Goal: Task Accomplishment & Management: Use online tool/utility

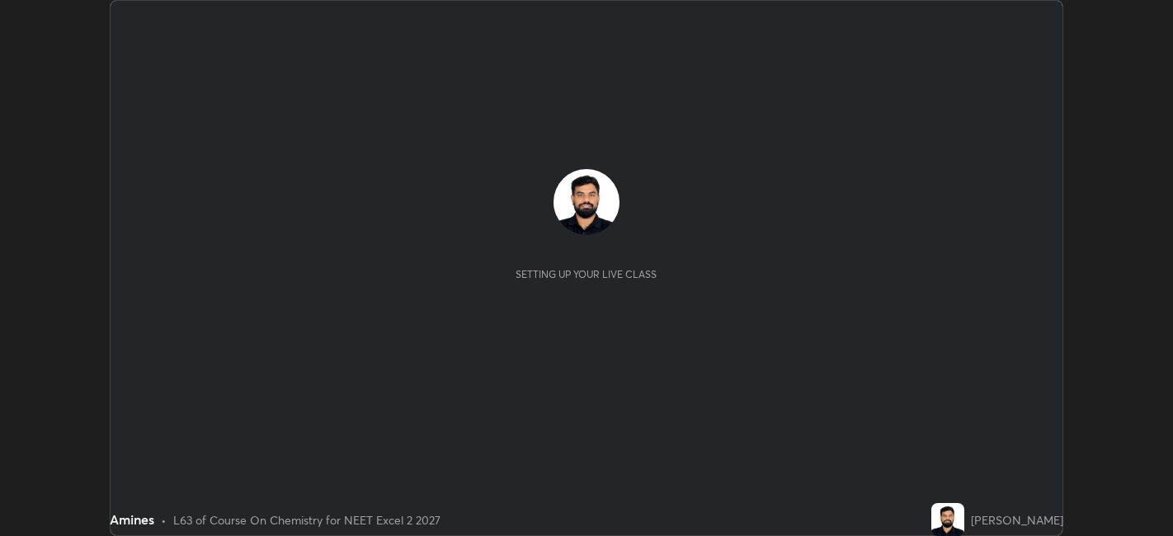
scroll to position [536, 1172]
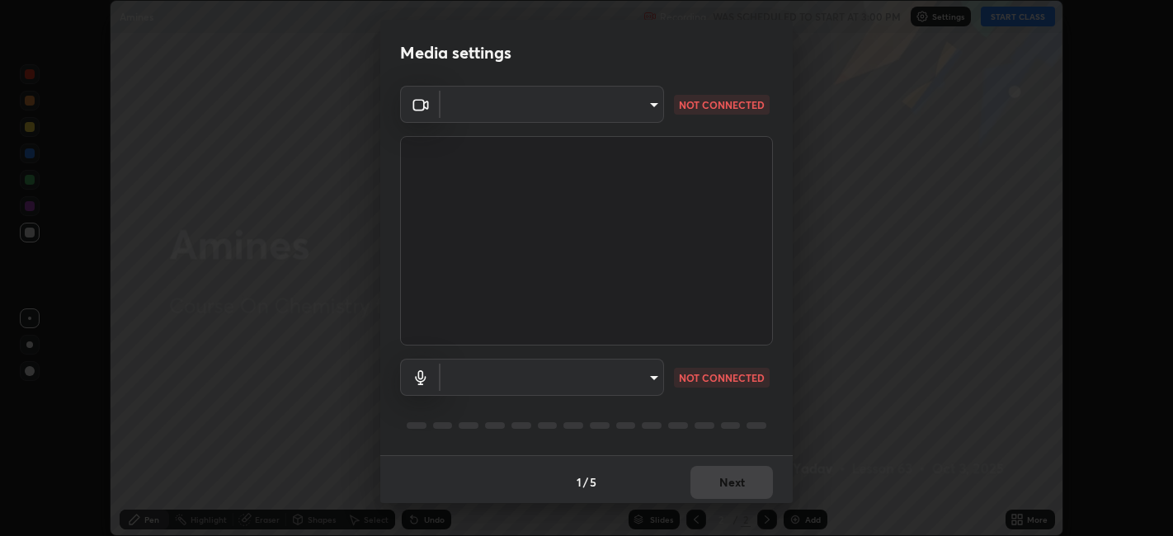
type input "e8d69c7dc0c2a56c5aabaa85415bde81fe71d5f71f3198f3fc497bb9ff74f4e0"
type input "default"
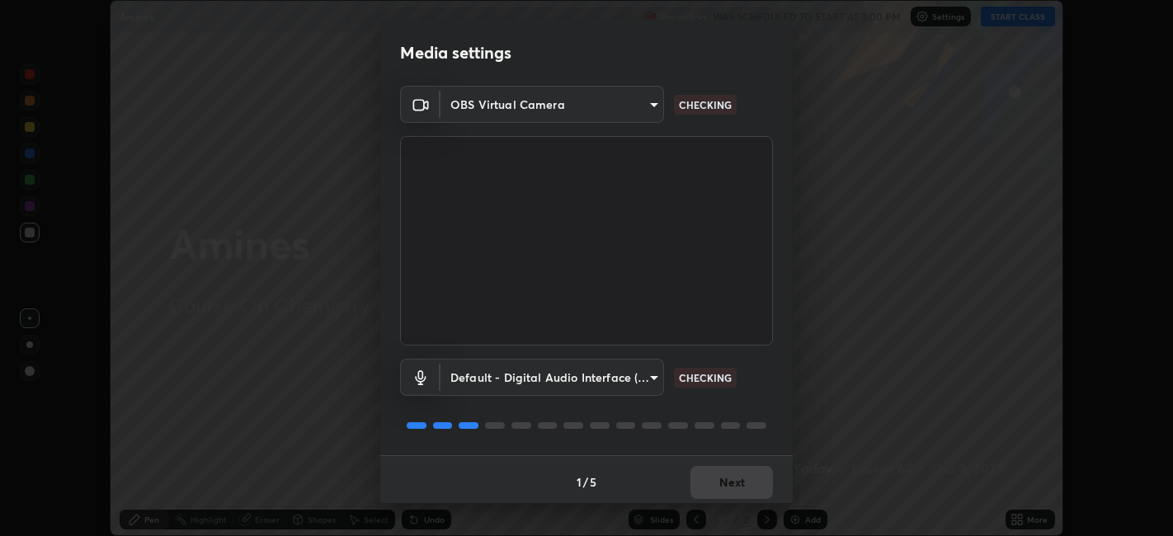
scroll to position [4, 0]
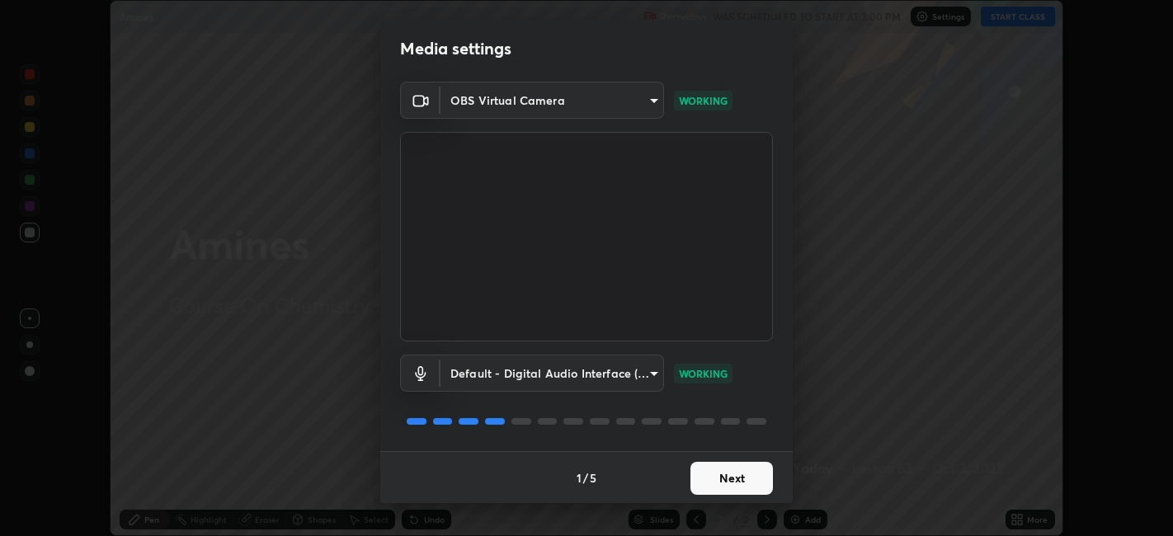
click at [714, 481] on button "Next" at bounding box center [732, 478] width 82 height 33
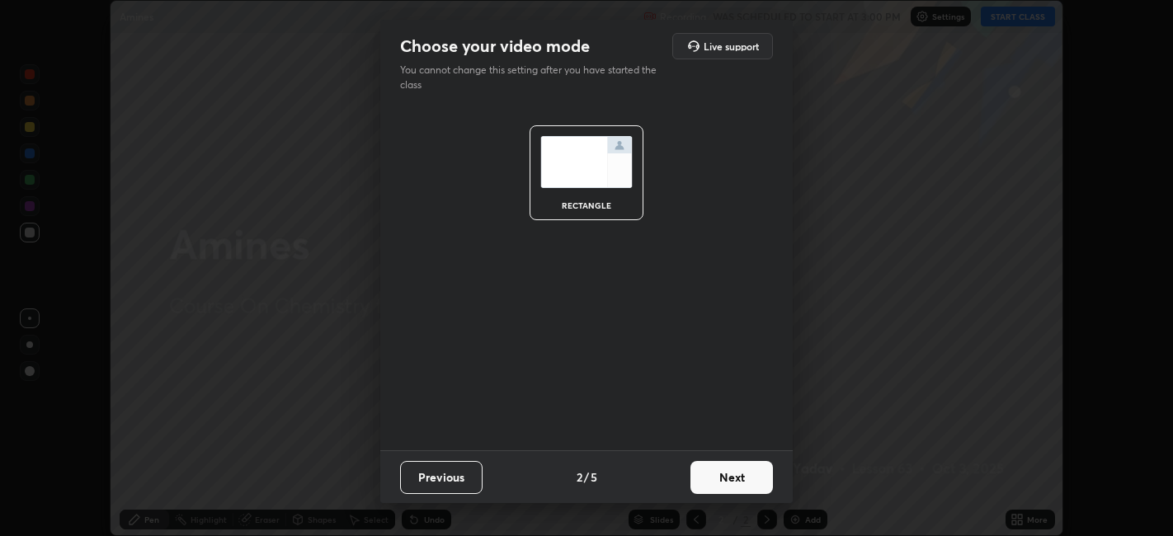
scroll to position [0, 0]
click at [710, 479] on button "Next" at bounding box center [732, 477] width 82 height 33
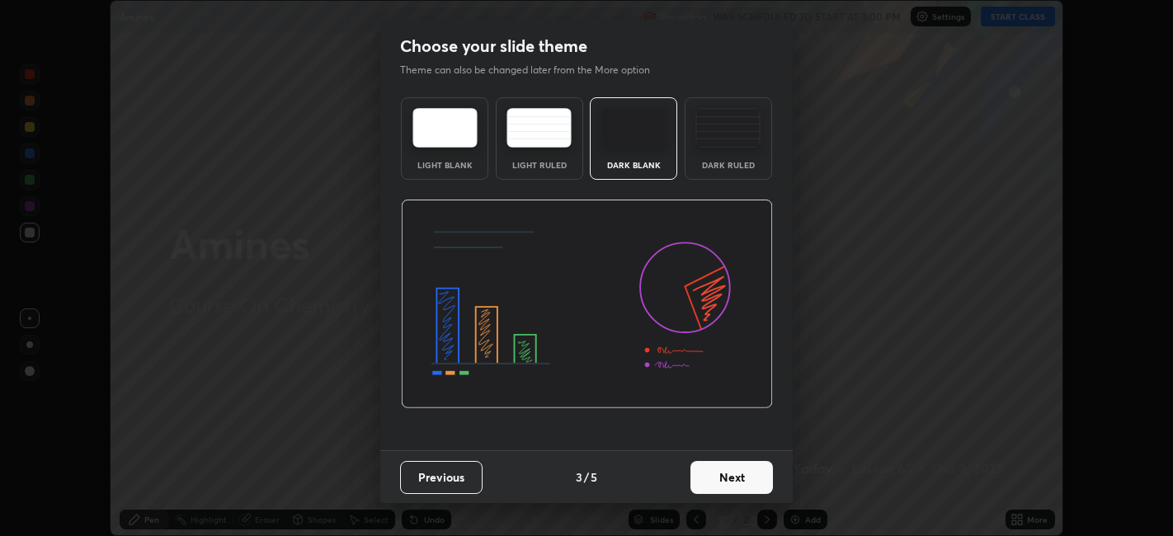
click at [711, 162] on div "Dark Ruled" at bounding box center [728, 165] width 66 height 8
click at [716, 477] on button "Next" at bounding box center [732, 477] width 82 height 33
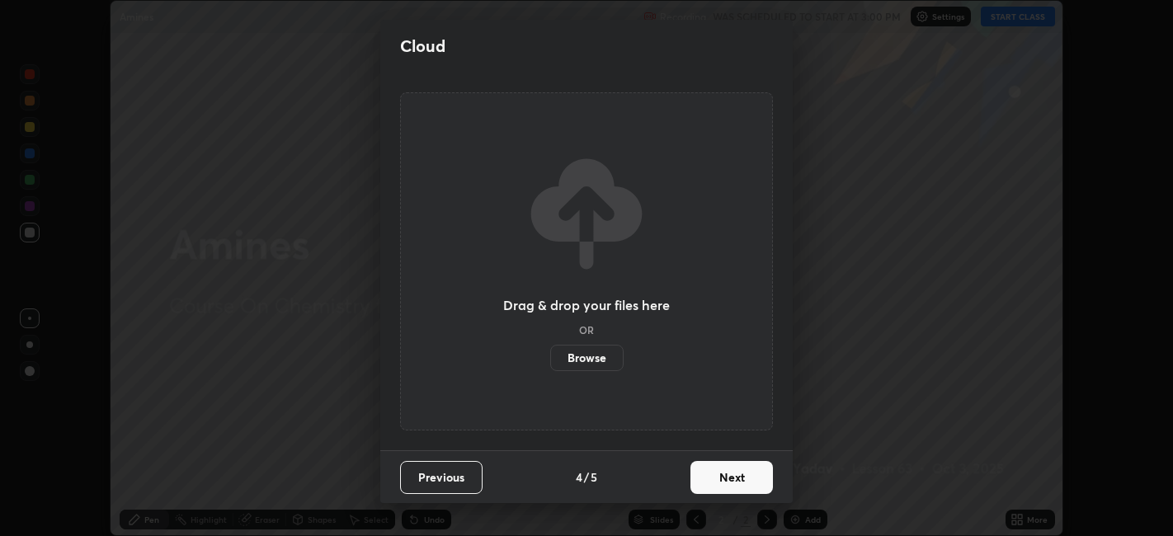
click at [714, 480] on button "Next" at bounding box center [732, 477] width 82 height 33
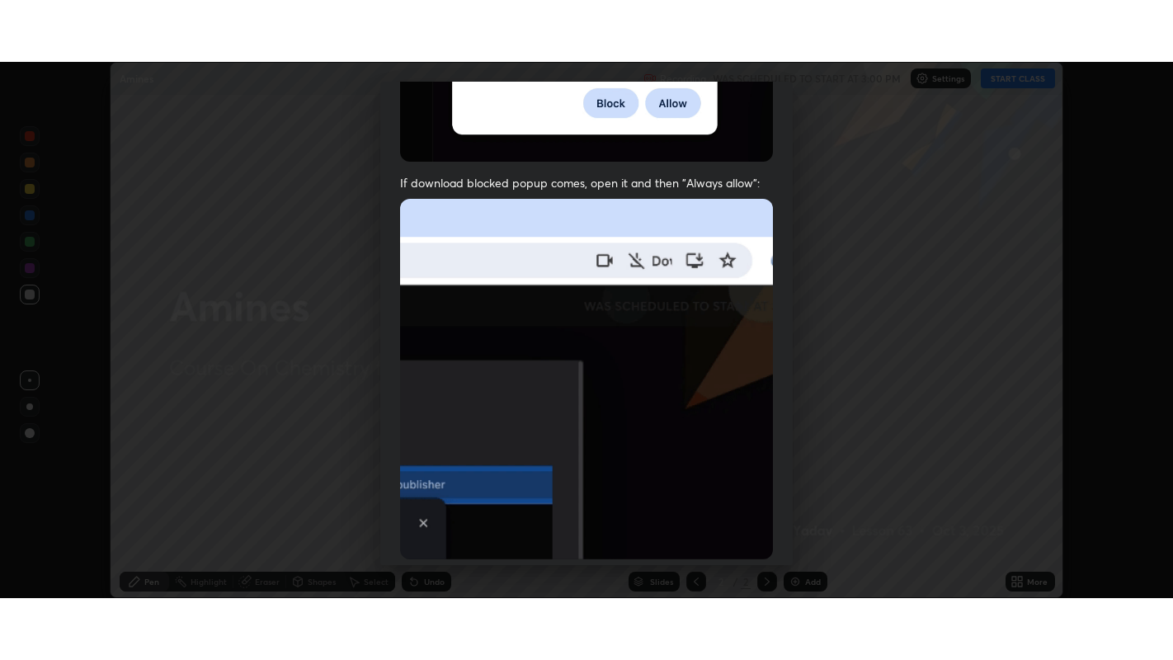
scroll to position [341, 0]
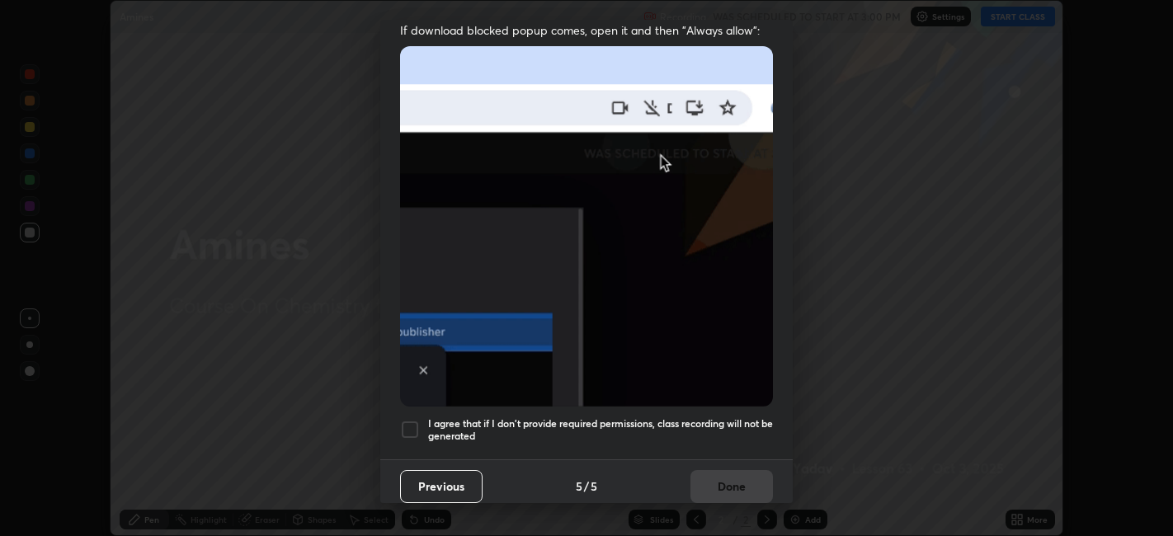
click at [697, 425] on h5 "I agree that if I don't provide required permissions, class recording will not …" at bounding box center [600, 430] width 345 height 26
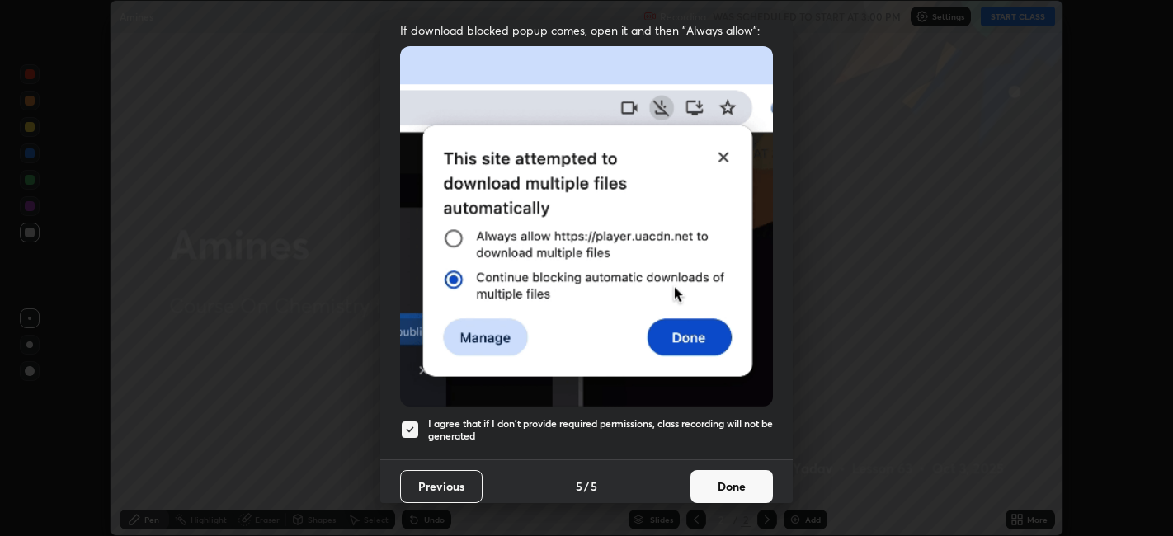
click at [733, 489] on button "Done" at bounding box center [732, 486] width 82 height 33
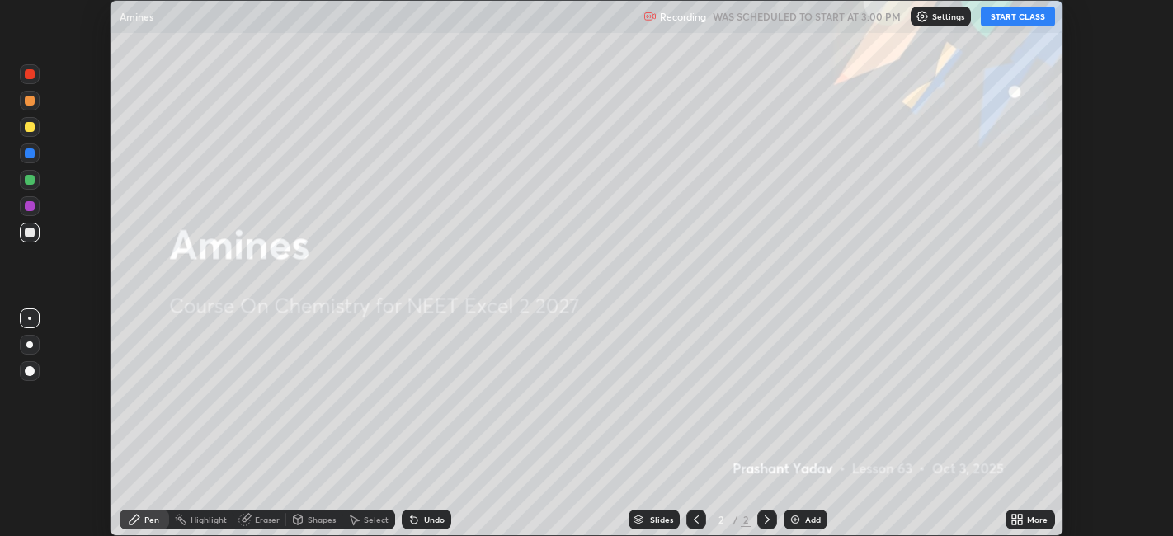
click at [1005, 26] on button "START CLASS" at bounding box center [1018, 17] width 74 height 20
click at [1032, 526] on div "More" at bounding box center [1030, 520] width 49 height 20
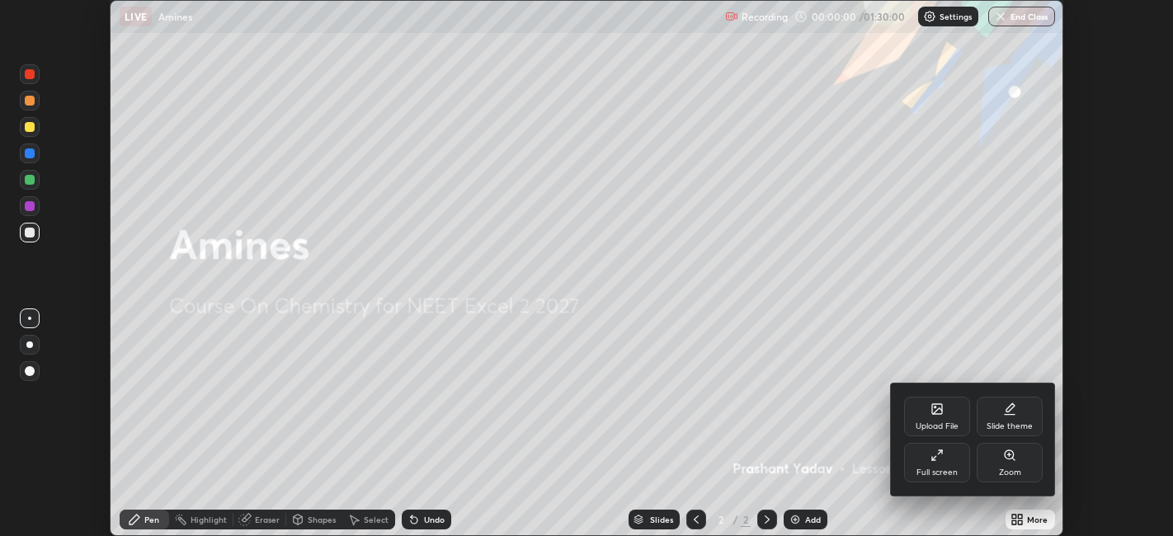
click at [932, 459] on icon at bounding box center [933, 458] width 3 height 3
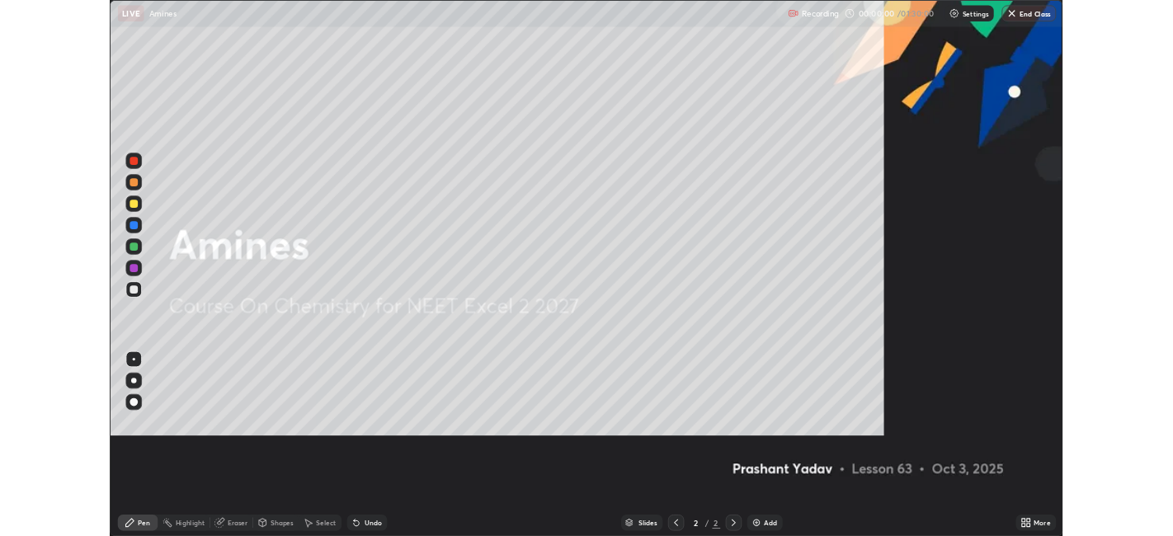
scroll to position [660, 1173]
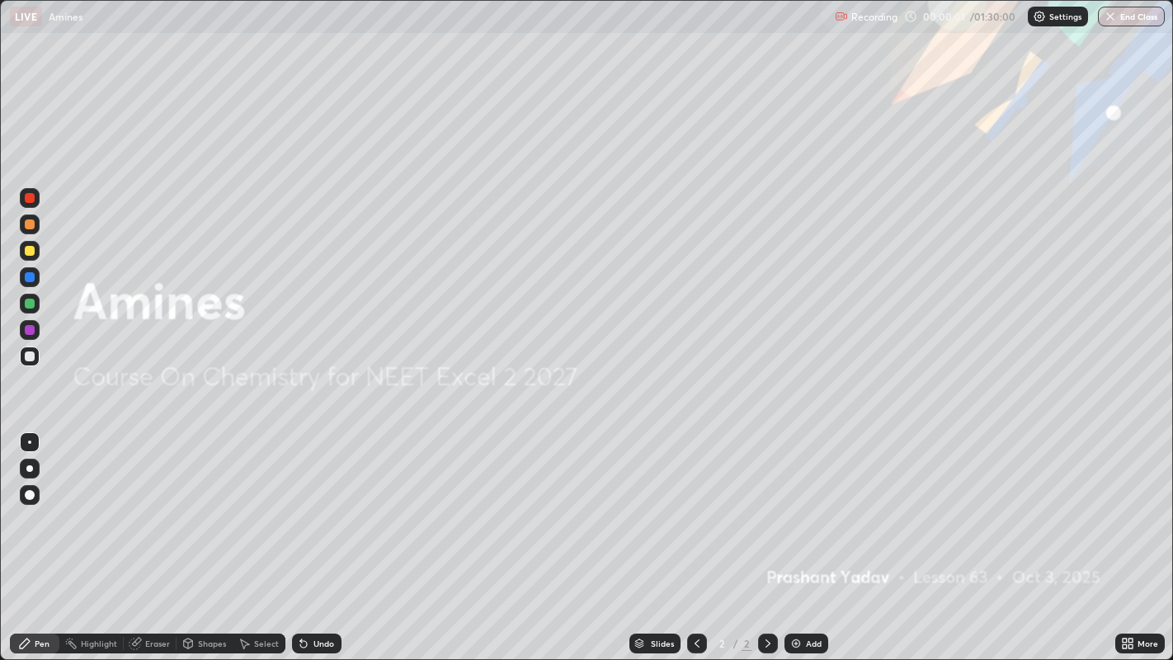
click at [801, 535] on div "Add" at bounding box center [807, 644] width 44 height 20
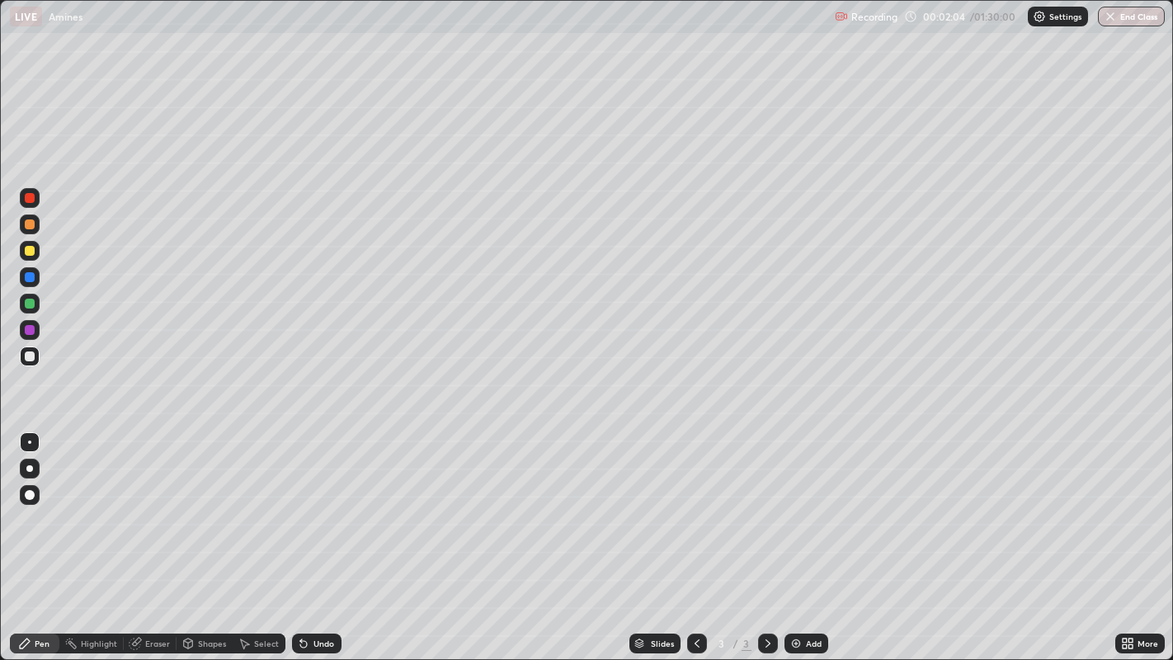
click at [323, 535] on div "Undo" at bounding box center [323, 643] width 21 height 8
click at [320, 535] on div "Undo" at bounding box center [316, 644] width 49 height 20
click at [153, 535] on div "Eraser" at bounding box center [157, 643] width 25 height 8
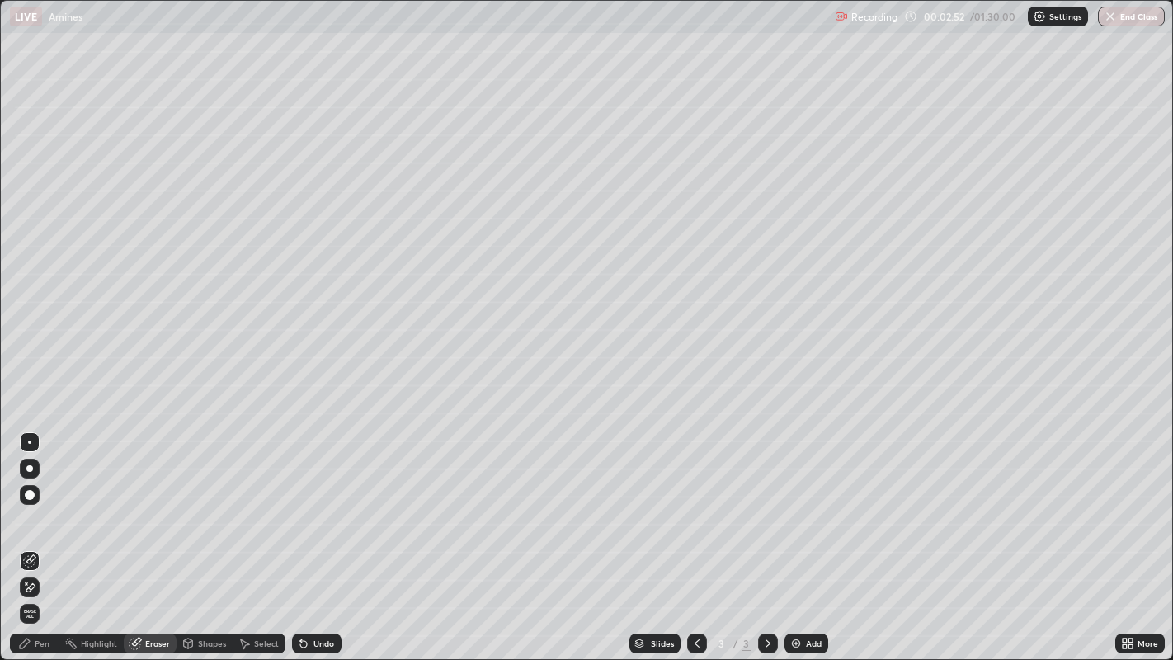
click at [40, 535] on div "Pen" at bounding box center [42, 643] width 15 height 8
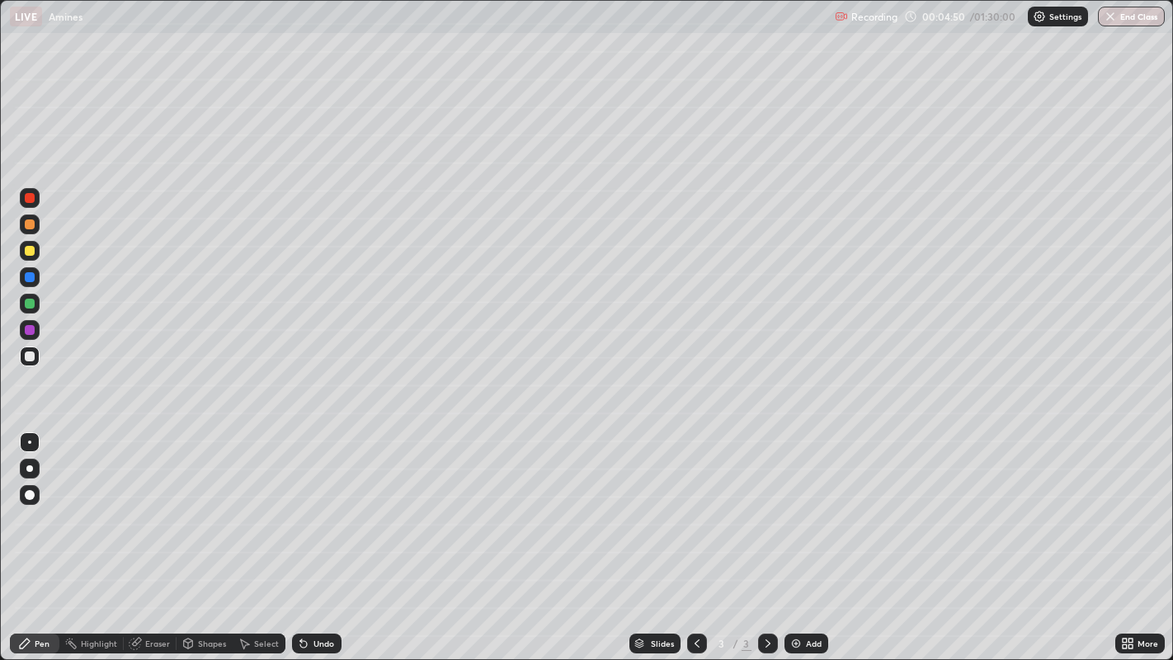
click at [801, 535] on div "Add" at bounding box center [807, 644] width 44 height 20
click at [157, 535] on div "Eraser" at bounding box center [157, 643] width 25 height 8
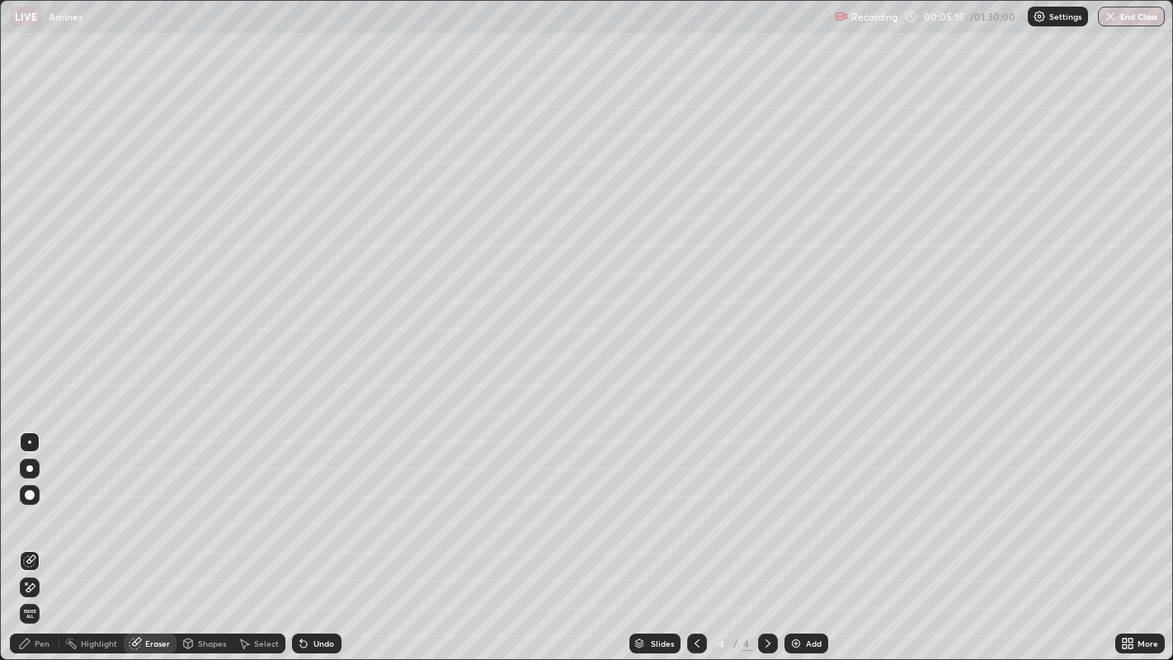
click at [45, 535] on div "Pen" at bounding box center [42, 643] width 15 height 8
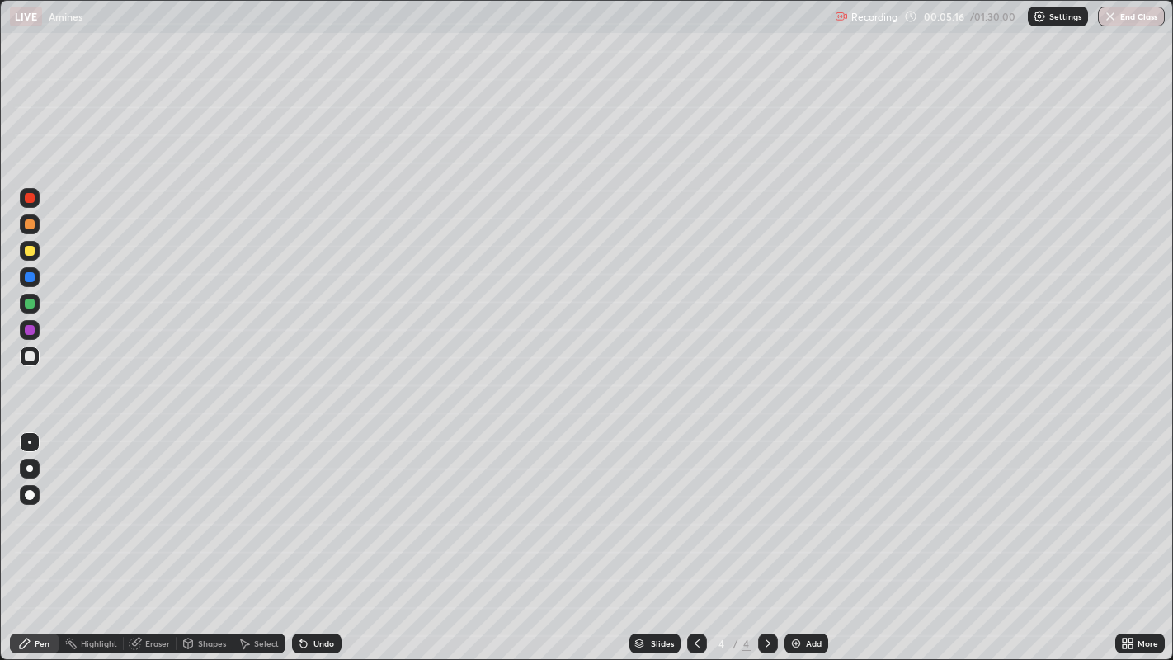
click at [26, 233] on div at bounding box center [30, 224] width 20 height 20
click at [804, 535] on div "Add" at bounding box center [807, 644] width 44 height 20
click at [318, 535] on div "Undo" at bounding box center [323, 643] width 21 height 8
click at [801, 535] on div "Add" at bounding box center [807, 644] width 44 height 20
click at [328, 535] on div "Undo" at bounding box center [323, 643] width 21 height 8
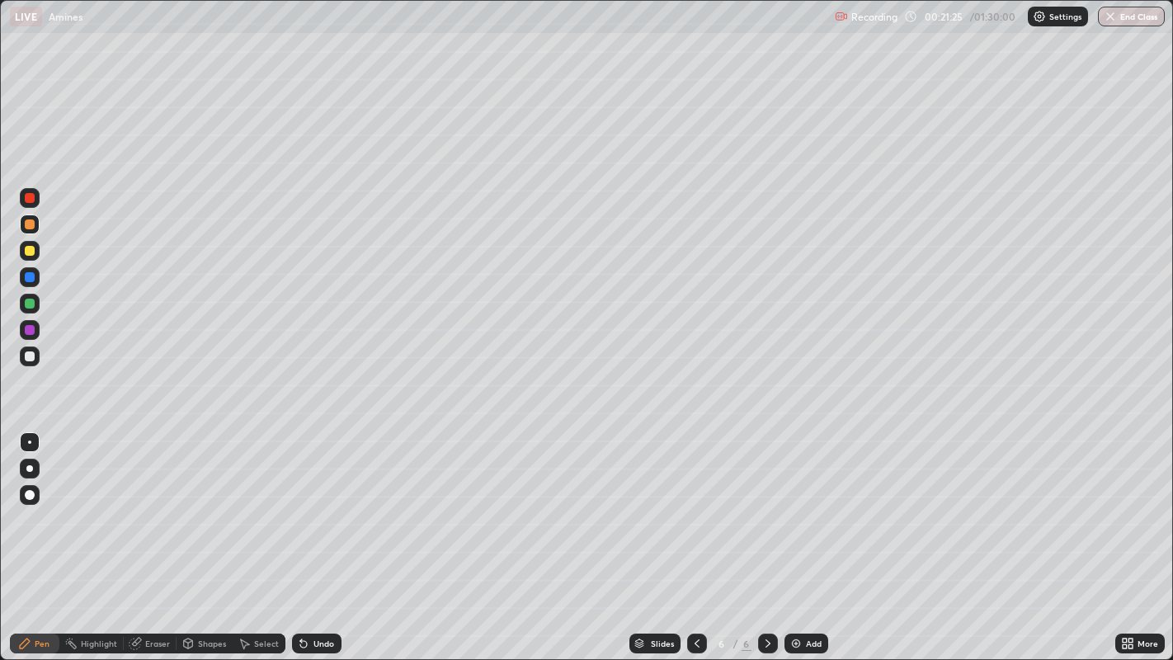
click at [796, 535] on img at bounding box center [796, 643] width 13 height 13
click at [808, 535] on div "Add" at bounding box center [807, 644] width 44 height 20
click at [319, 535] on div "Undo" at bounding box center [316, 644] width 49 height 20
click at [324, 535] on div "Undo" at bounding box center [323, 643] width 21 height 8
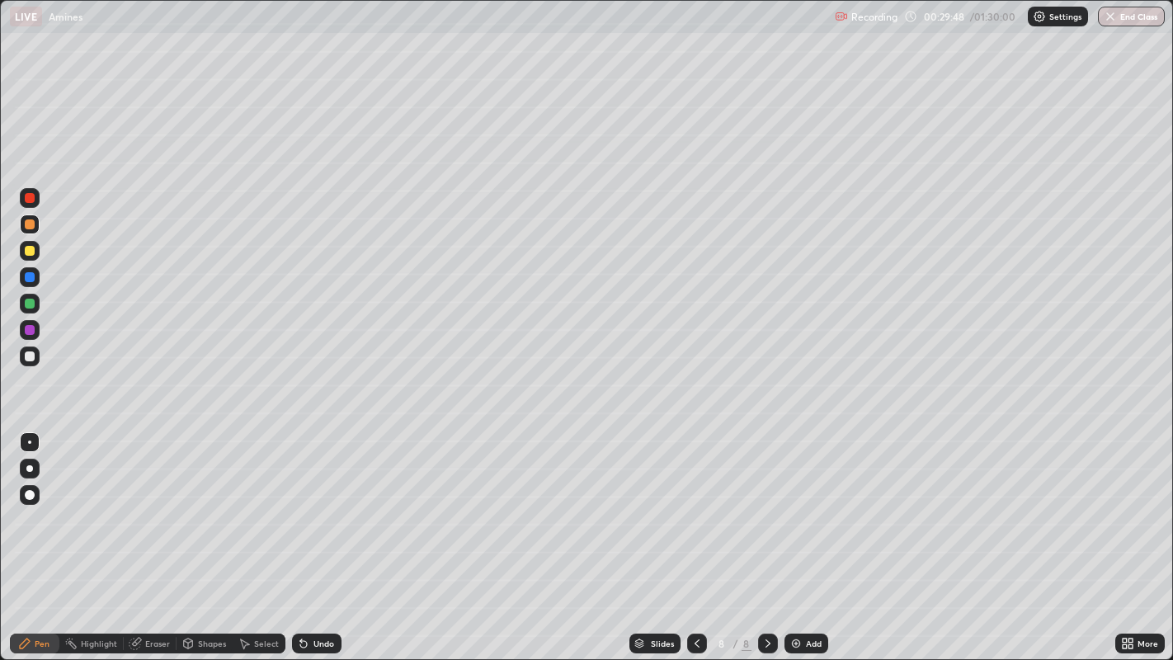
click at [323, 535] on div "Undo" at bounding box center [323, 643] width 21 height 8
click at [326, 535] on div "Undo" at bounding box center [323, 643] width 21 height 8
click at [324, 535] on div "Undo" at bounding box center [323, 643] width 21 height 8
click at [325, 535] on div "Undo" at bounding box center [323, 643] width 21 height 8
click at [319, 535] on div "Undo" at bounding box center [323, 643] width 21 height 8
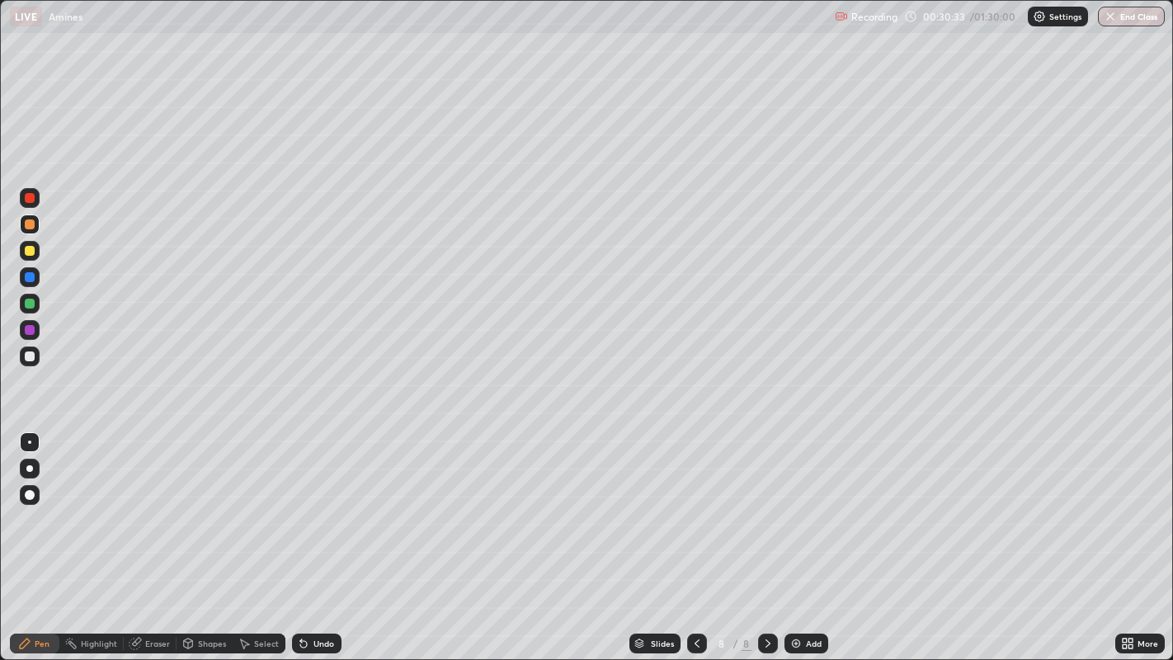
click at [317, 535] on div "Undo" at bounding box center [323, 643] width 21 height 8
click at [794, 535] on img at bounding box center [796, 643] width 13 height 13
click at [814, 535] on div "Add" at bounding box center [814, 643] width 16 height 8
click at [317, 535] on div "Undo" at bounding box center [323, 643] width 21 height 8
click at [317, 535] on div "Undo" at bounding box center [316, 644] width 49 height 20
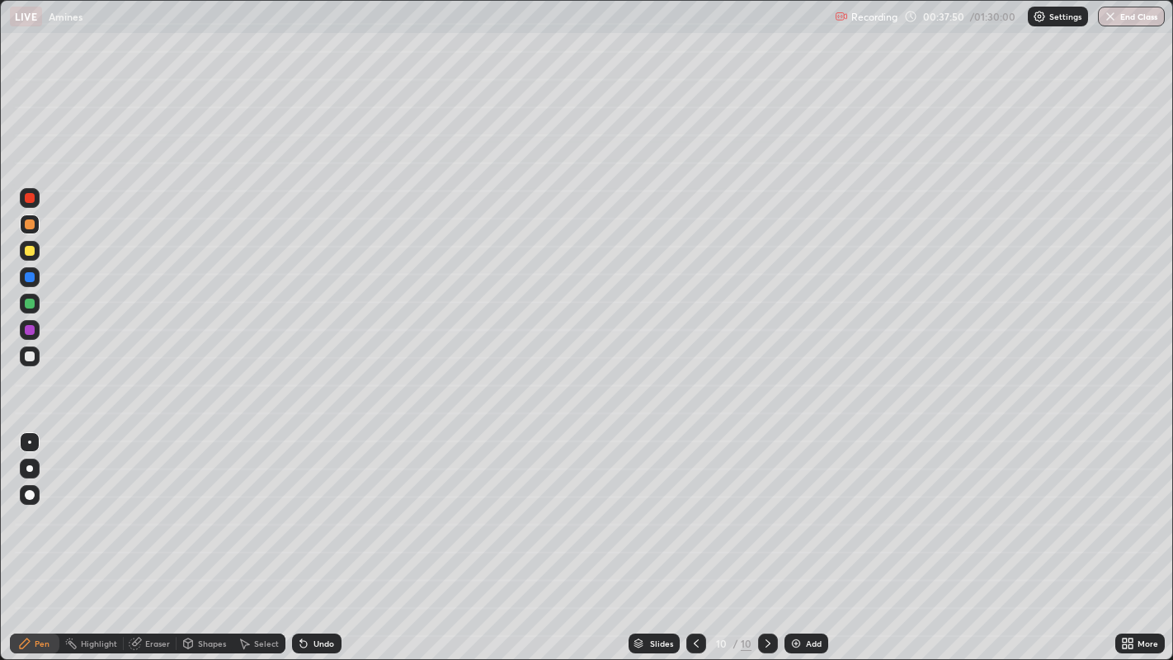
click at [318, 535] on div "Undo" at bounding box center [323, 643] width 21 height 8
click at [324, 535] on div "Undo" at bounding box center [316, 644] width 49 height 20
click at [323, 535] on div "Undo" at bounding box center [316, 644] width 49 height 20
click at [313, 535] on div "Undo" at bounding box center [316, 644] width 49 height 20
click at [313, 535] on div "Undo" at bounding box center [323, 643] width 21 height 8
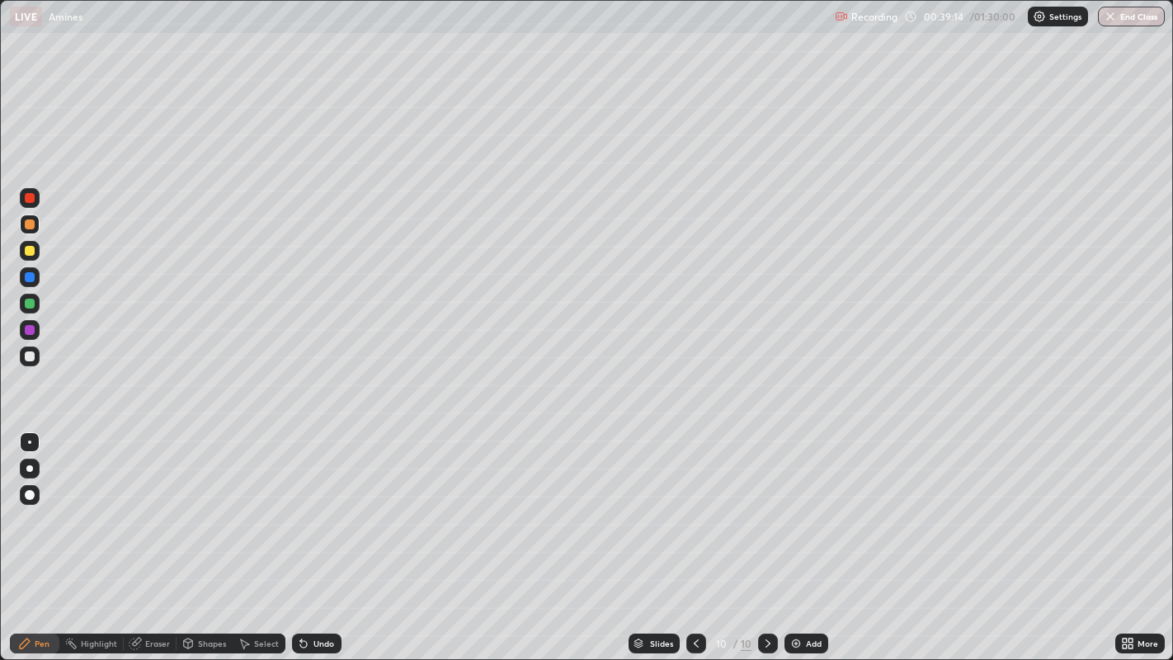
click at [313, 535] on div "Undo" at bounding box center [323, 643] width 21 height 8
click at [320, 535] on div "Undo" at bounding box center [316, 644] width 49 height 20
click at [313, 535] on div "Undo" at bounding box center [316, 644] width 49 height 20
click at [315, 535] on div "Undo" at bounding box center [316, 644] width 49 height 20
click at [806, 535] on div "Add" at bounding box center [814, 643] width 16 height 8
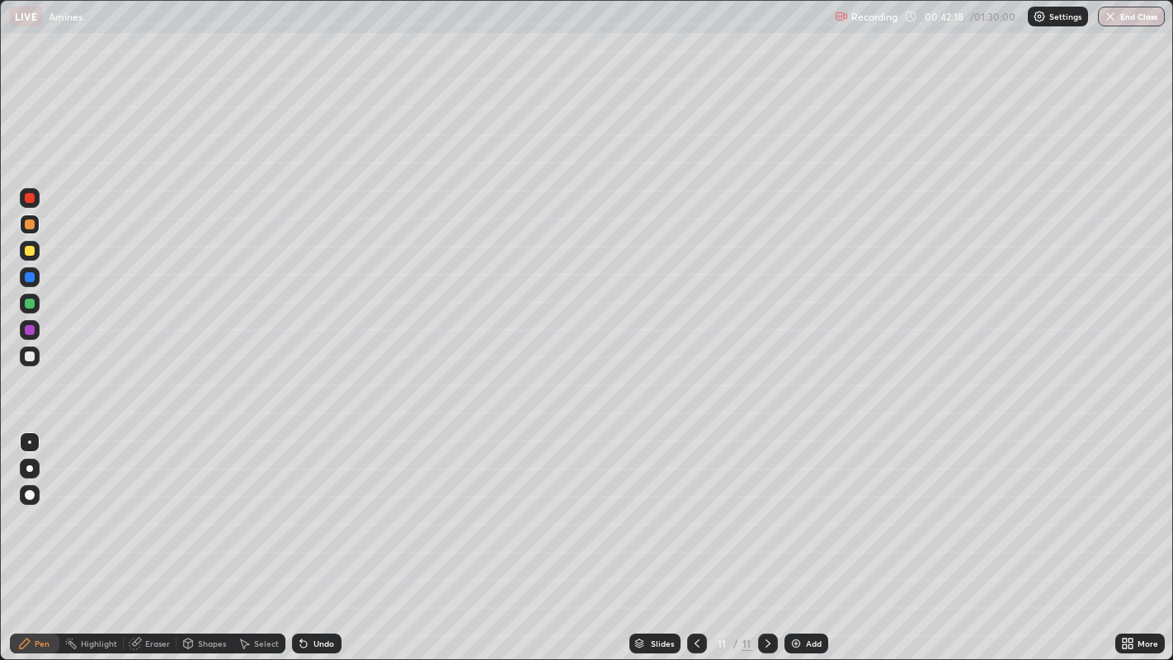
click at [313, 535] on div "Undo" at bounding box center [316, 644] width 49 height 20
click at [311, 535] on div "Undo" at bounding box center [316, 644] width 49 height 20
click at [313, 535] on div "Undo" at bounding box center [316, 644] width 49 height 20
click at [313, 535] on div "Undo" at bounding box center [323, 643] width 21 height 8
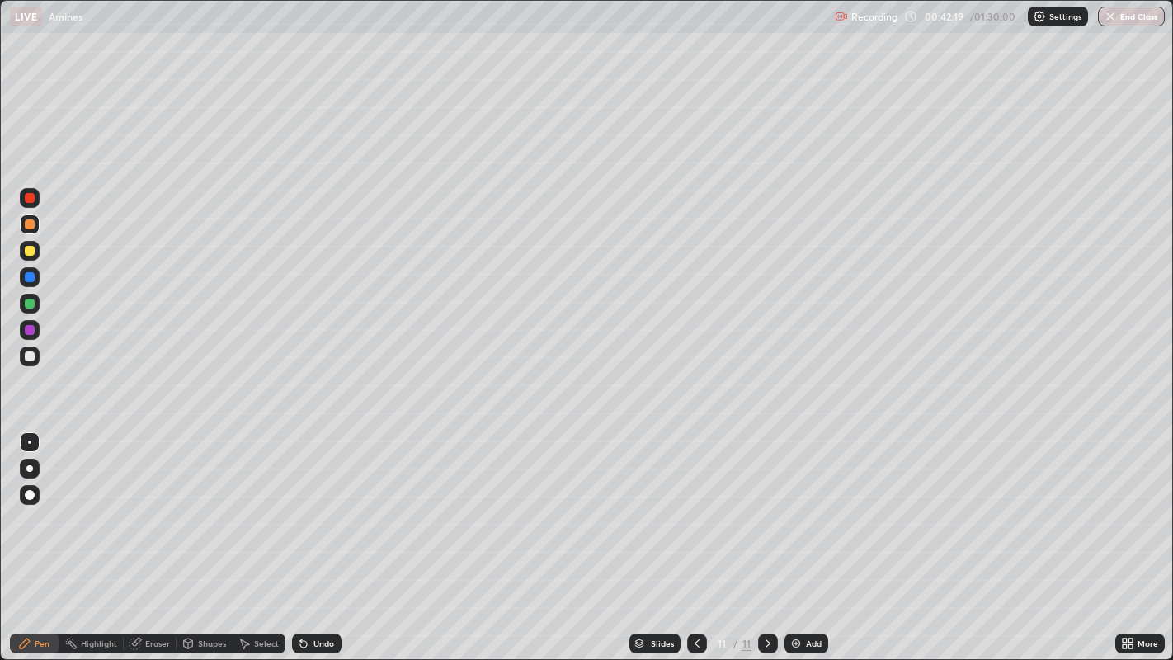
click at [313, 535] on div "Undo" at bounding box center [323, 643] width 21 height 8
click at [295, 535] on div "Undo" at bounding box center [313, 643] width 56 height 33
click at [300, 535] on div "Undo" at bounding box center [313, 643] width 56 height 33
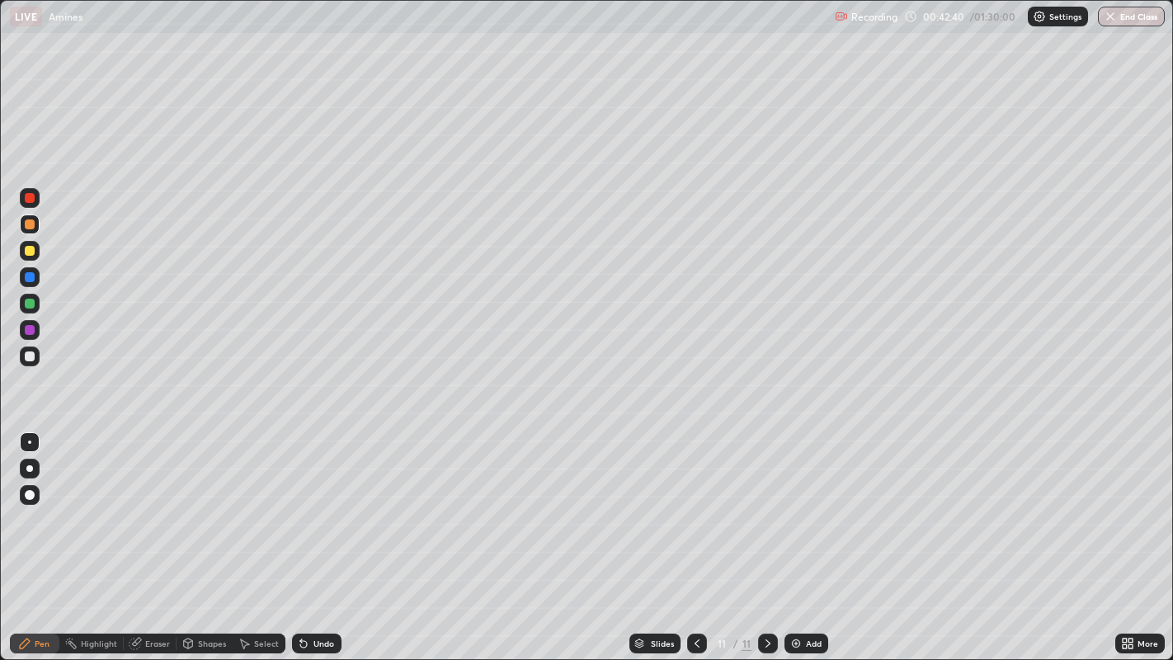
click at [295, 535] on div "Undo" at bounding box center [313, 643] width 56 height 33
click at [318, 535] on div "Undo" at bounding box center [323, 643] width 21 height 8
click at [324, 535] on div "Undo" at bounding box center [313, 643] width 56 height 33
click at [318, 535] on div "Undo" at bounding box center [323, 643] width 21 height 8
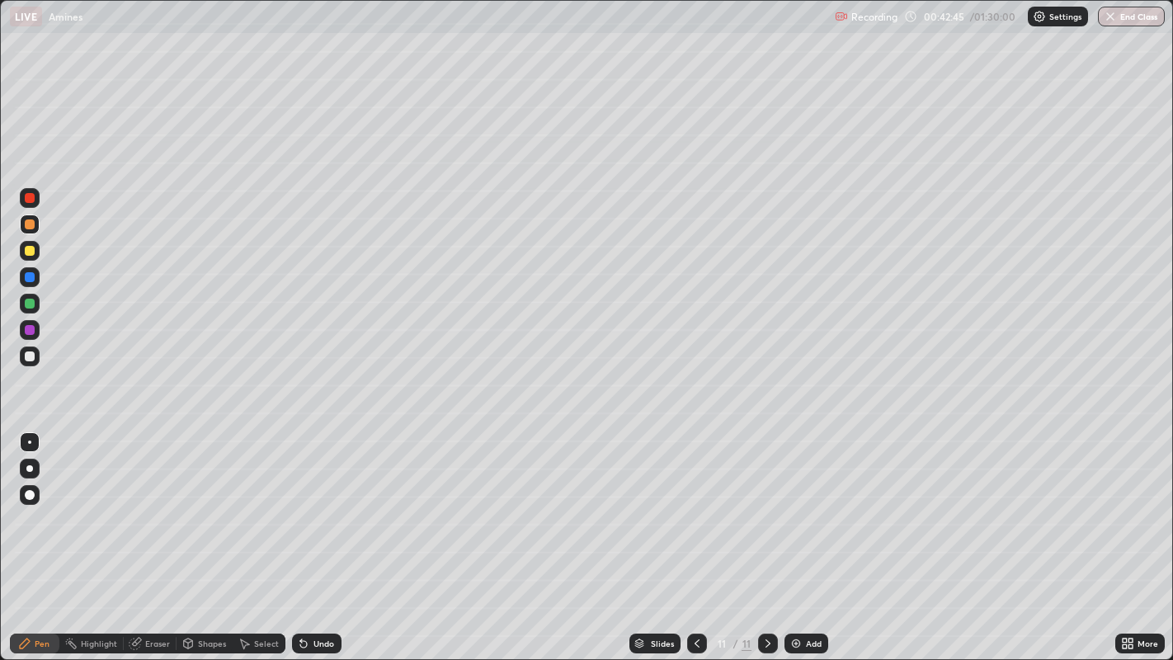
click at [320, 535] on div "Undo" at bounding box center [323, 643] width 21 height 8
click at [319, 535] on div "Undo" at bounding box center [323, 643] width 21 height 8
click at [318, 535] on div "Undo" at bounding box center [323, 643] width 21 height 8
click at [323, 535] on div "Undo" at bounding box center [323, 643] width 21 height 8
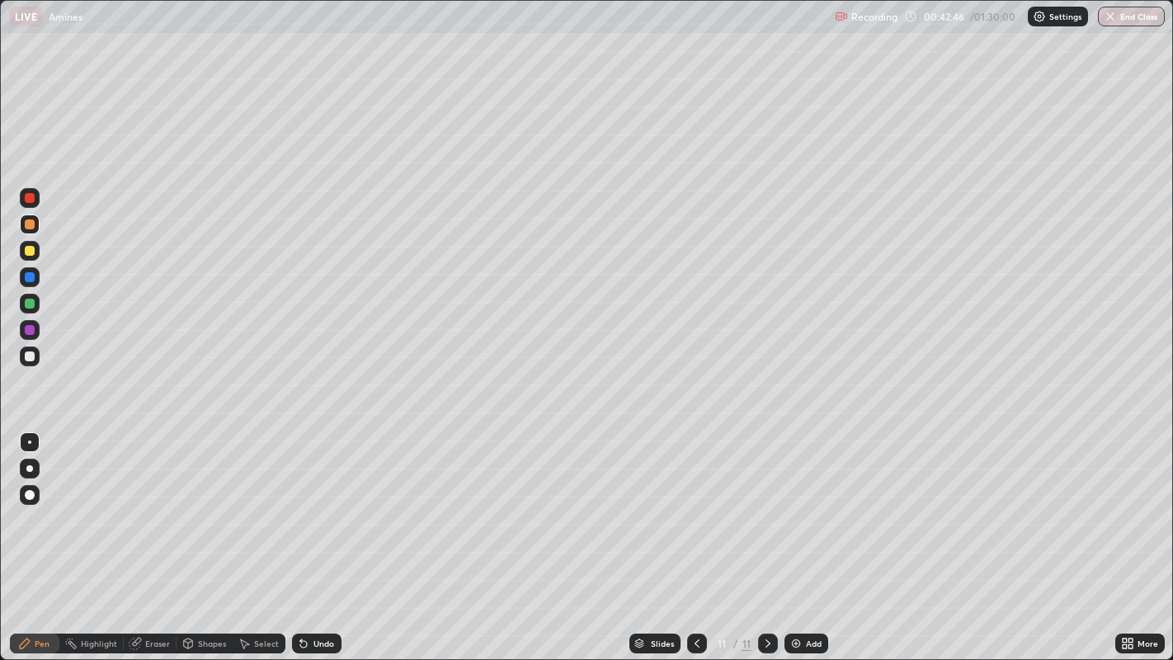
click at [320, 535] on div "Undo" at bounding box center [323, 643] width 21 height 8
click at [318, 535] on div "Undo" at bounding box center [323, 643] width 21 height 8
click at [315, 535] on div "Undo" at bounding box center [323, 643] width 21 height 8
click at [318, 535] on div "Undo" at bounding box center [323, 643] width 21 height 8
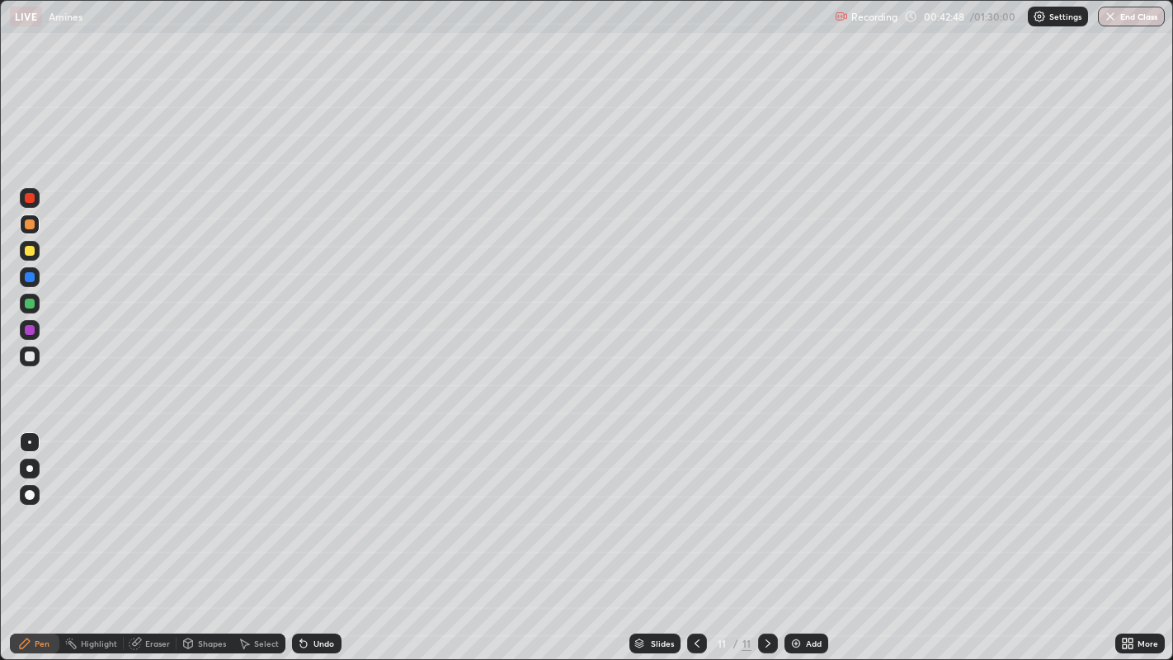
click at [315, 535] on div "Undo" at bounding box center [323, 643] width 21 height 8
click at [316, 535] on div "Undo" at bounding box center [323, 643] width 21 height 8
click at [159, 535] on div "Eraser" at bounding box center [157, 643] width 25 height 8
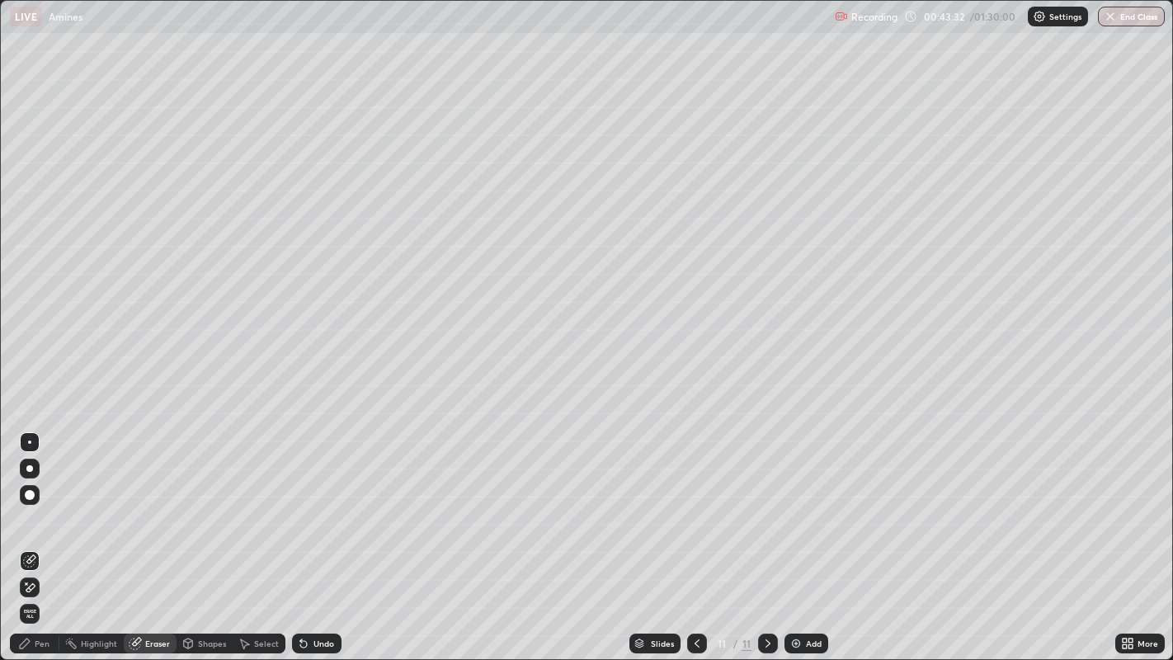
click at [54, 535] on div "Pen" at bounding box center [34, 644] width 49 height 20
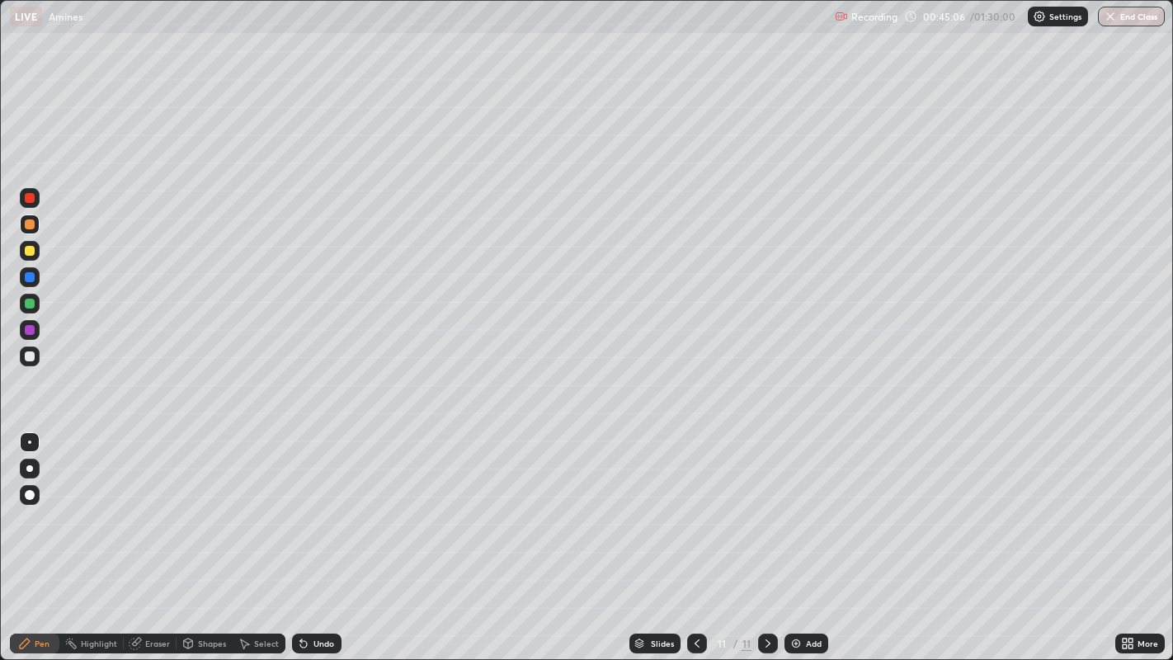
click at [147, 535] on div "Eraser" at bounding box center [157, 643] width 25 height 8
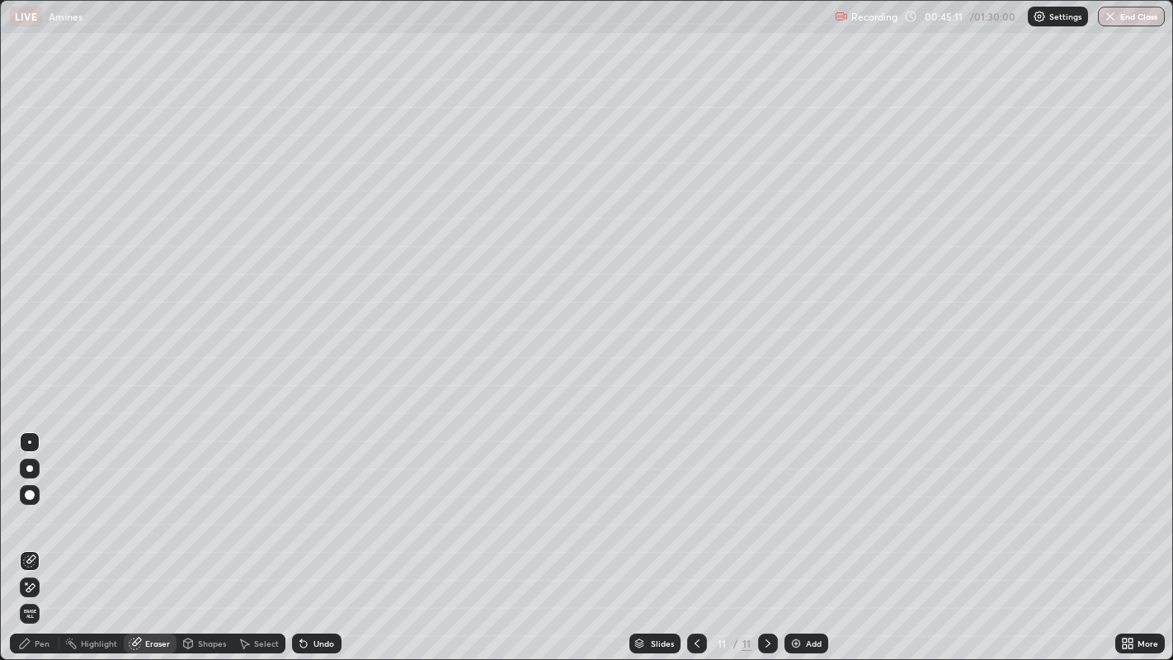
click at [54, 535] on div "Pen" at bounding box center [34, 644] width 49 height 20
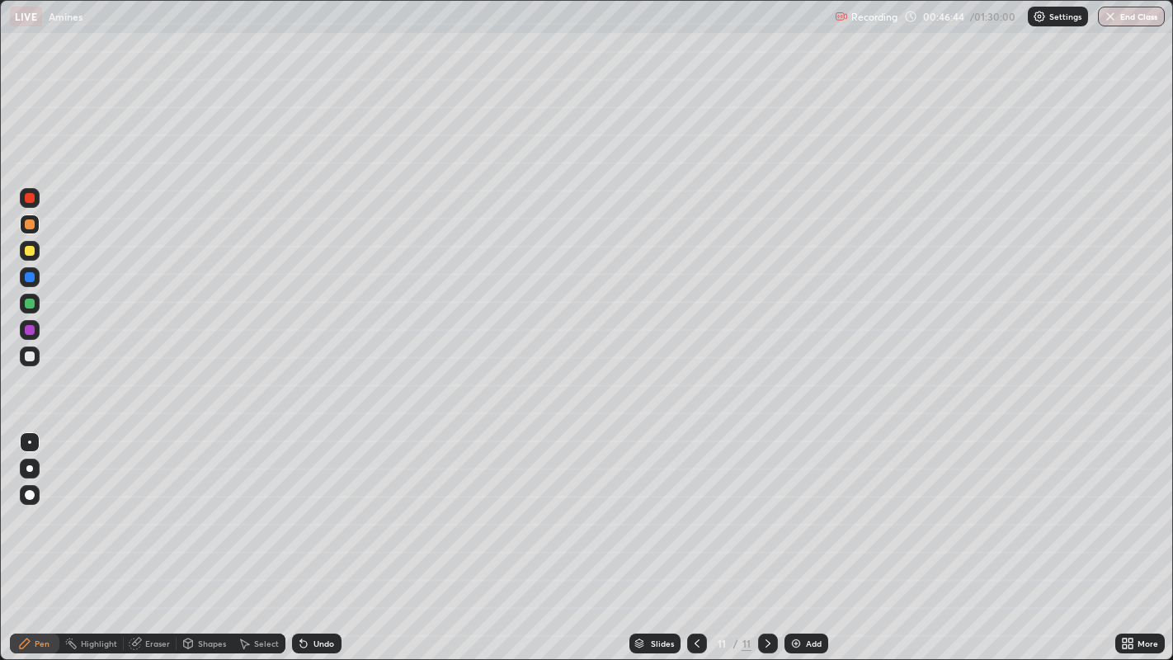
click at [143, 535] on div "Eraser" at bounding box center [150, 644] width 53 height 20
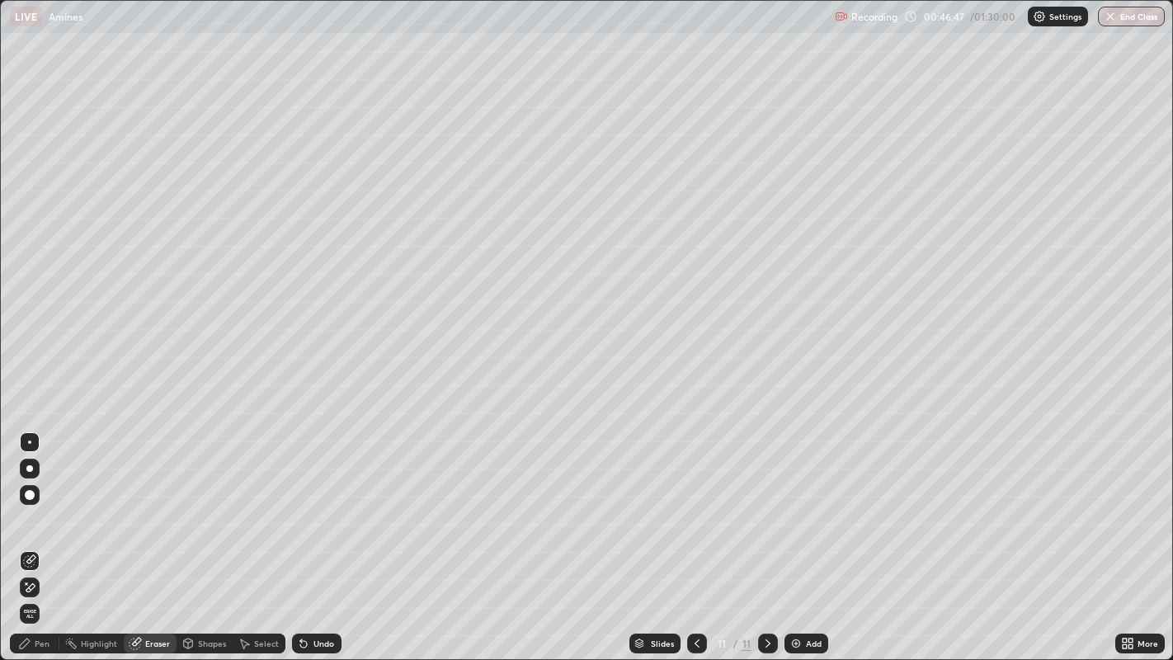
click at [55, 535] on div "Pen" at bounding box center [34, 644] width 49 height 20
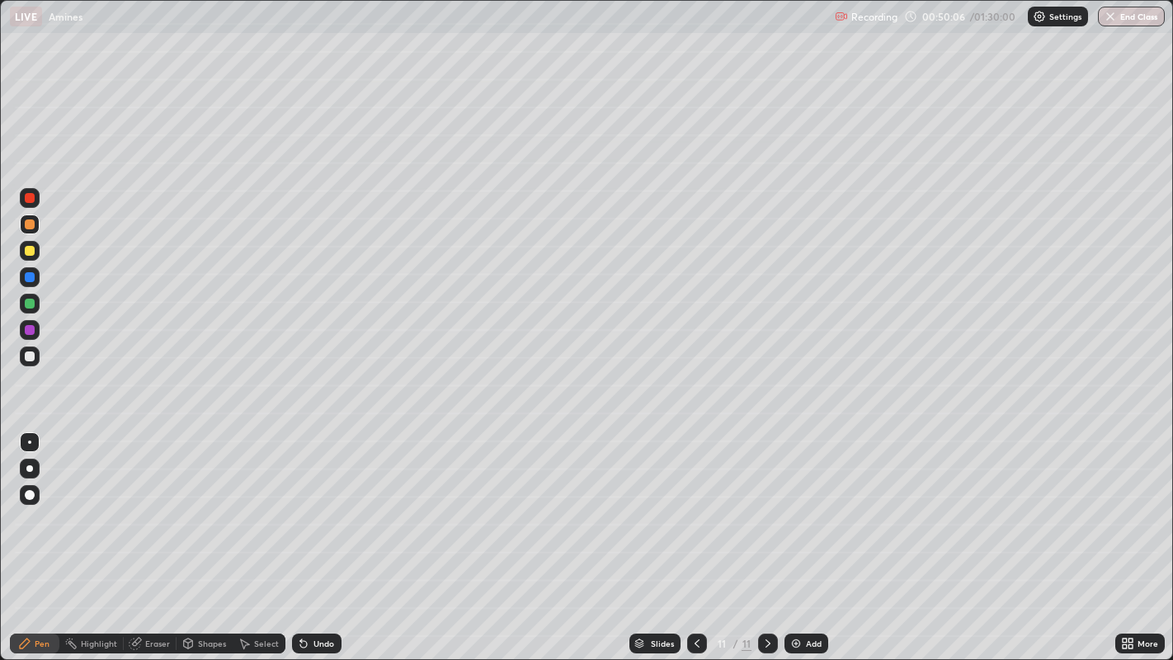
click at [806, 535] on div "Add" at bounding box center [814, 643] width 16 height 8
click at [319, 535] on div "Undo" at bounding box center [323, 643] width 21 height 8
click at [317, 535] on div "Undo" at bounding box center [316, 644] width 49 height 20
click at [319, 535] on div "Undo" at bounding box center [323, 643] width 21 height 8
click at [318, 535] on div "Undo" at bounding box center [323, 643] width 21 height 8
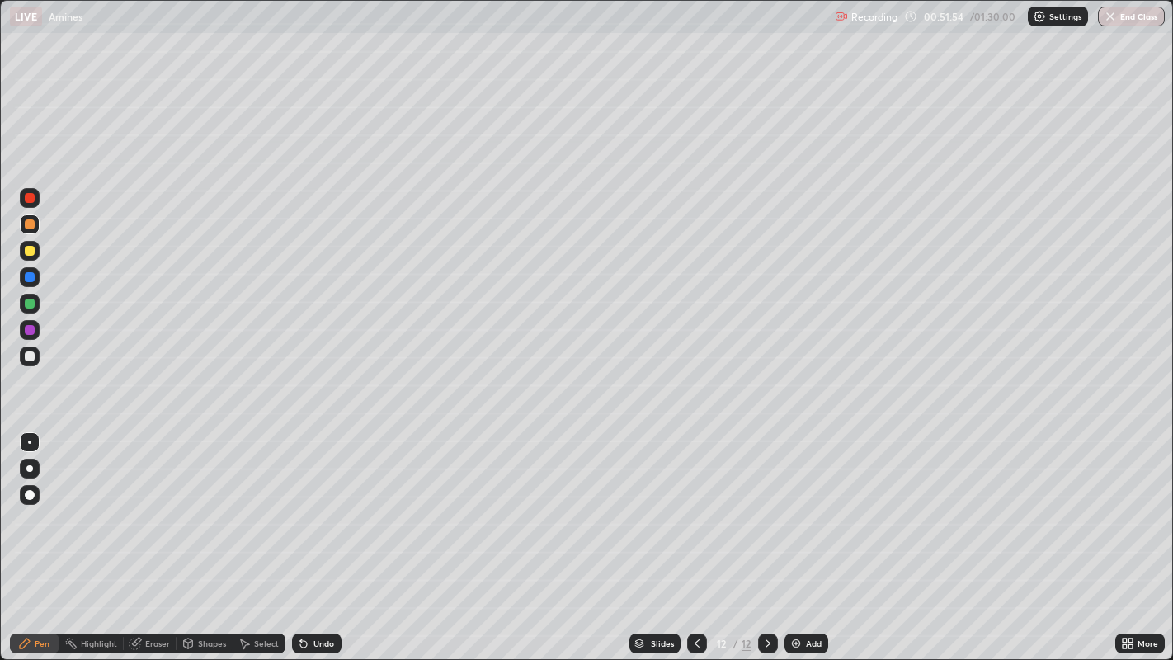
click at [159, 535] on div "Eraser" at bounding box center [157, 643] width 25 height 8
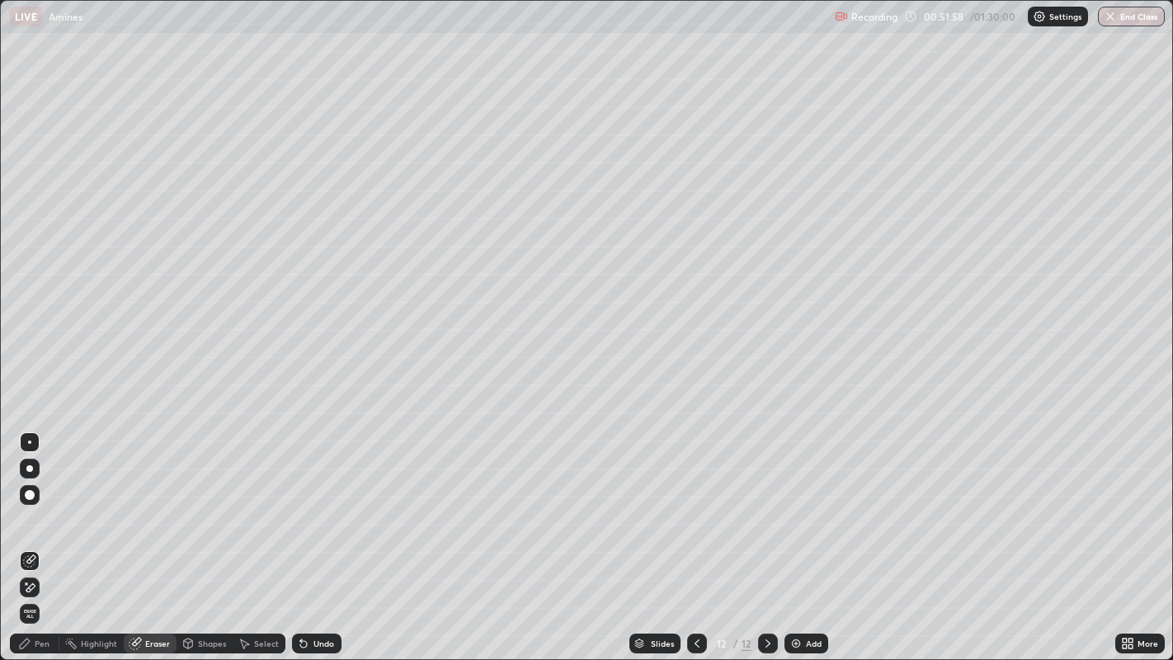
click at [40, 535] on div "Pen" at bounding box center [42, 643] width 15 height 8
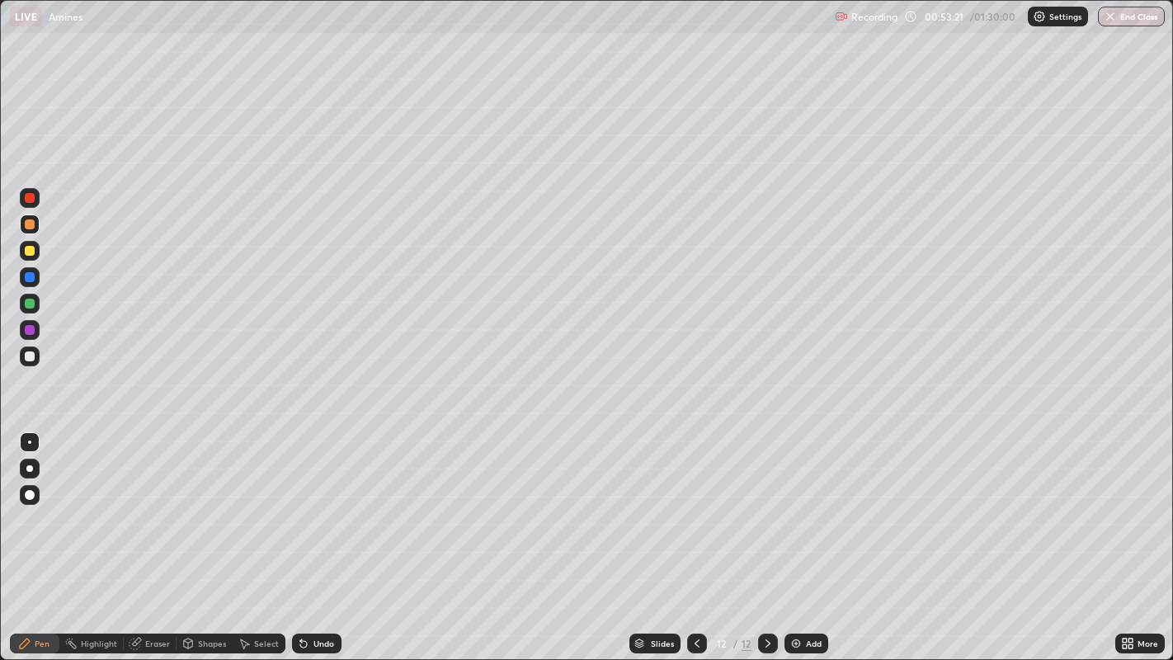
click at [799, 535] on img at bounding box center [796, 643] width 13 height 13
click at [701, 535] on div at bounding box center [697, 644] width 20 height 20
click at [762, 535] on div at bounding box center [768, 644] width 20 height 20
click at [328, 535] on div "Undo" at bounding box center [316, 644] width 49 height 20
click at [328, 535] on div "Undo" at bounding box center [323, 643] width 21 height 8
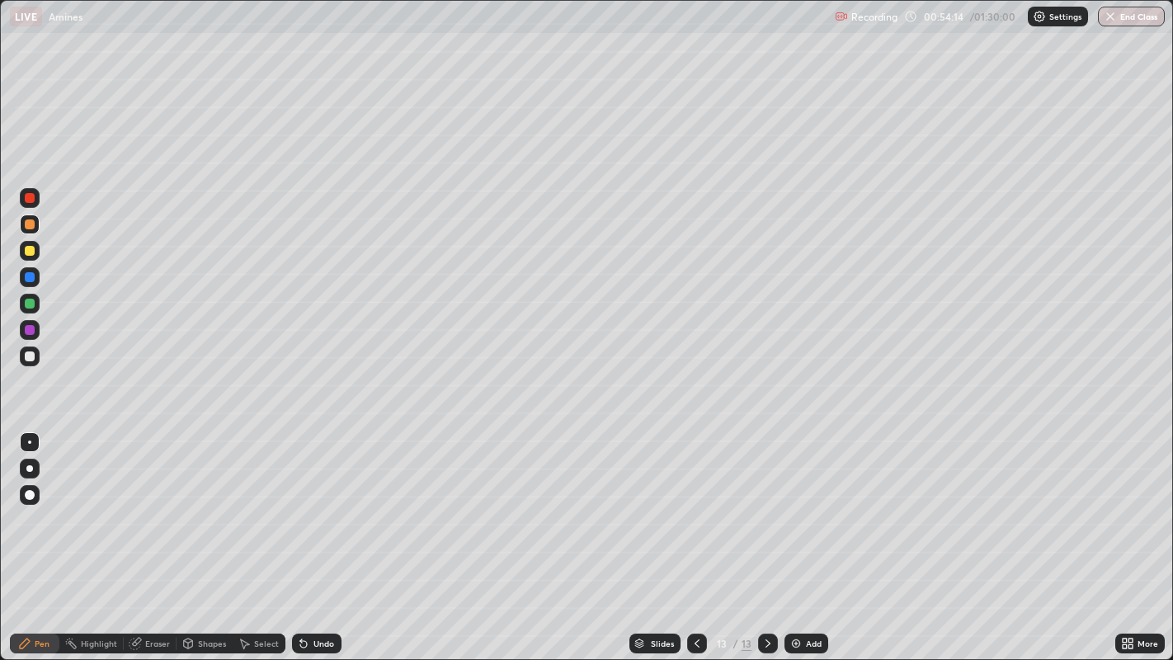
click at [326, 535] on div "Undo" at bounding box center [323, 643] width 21 height 8
click at [328, 535] on div "Undo" at bounding box center [323, 643] width 21 height 8
click at [329, 535] on div "Undo" at bounding box center [323, 643] width 21 height 8
click at [328, 535] on div "Undo" at bounding box center [323, 643] width 21 height 8
click at [329, 535] on div "Undo" at bounding box center [323, 643] width 21 height 8
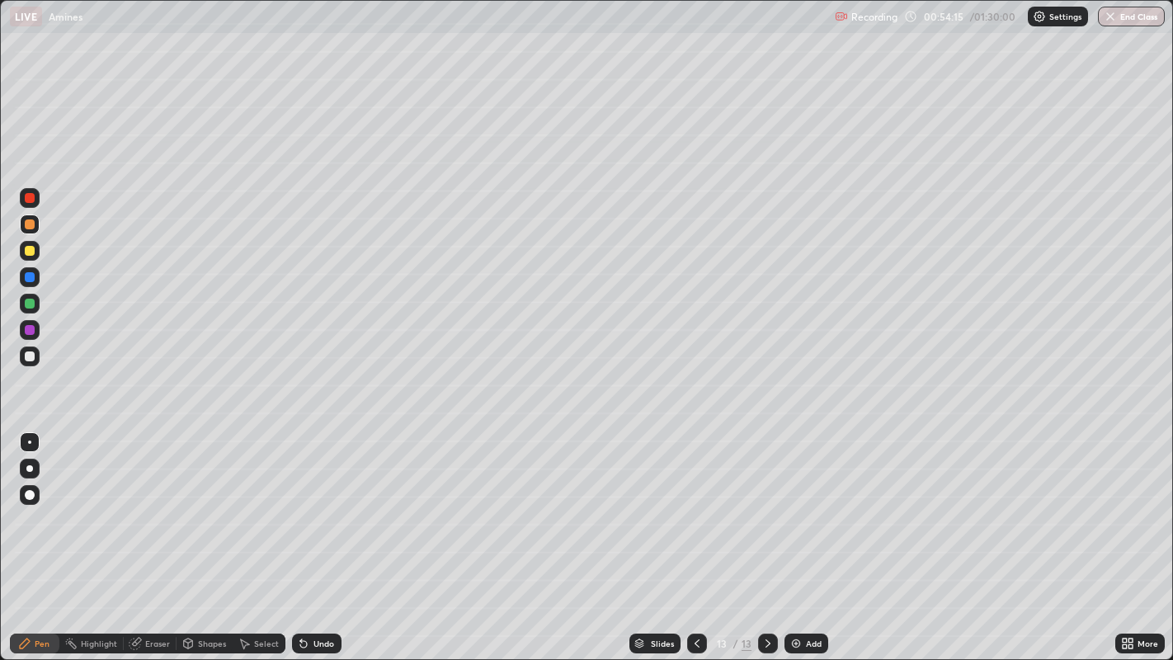
click at [332, 535] on div "Undo" at bounding box center [323, 643] width 21 height 8
click at [331, 535] on div "Undo" at bounding box center [323, 643] width 21 height 8
click at [329, 535] on div "Undo" at bounding box center [323, 643] width 21 height 8
click at [328, 535] on div "Undo" at bounding box center [323, 643] width 21 height 8
click at [331, 535] on div "Undo" at bounding box center [323, 643] width 21 height 8
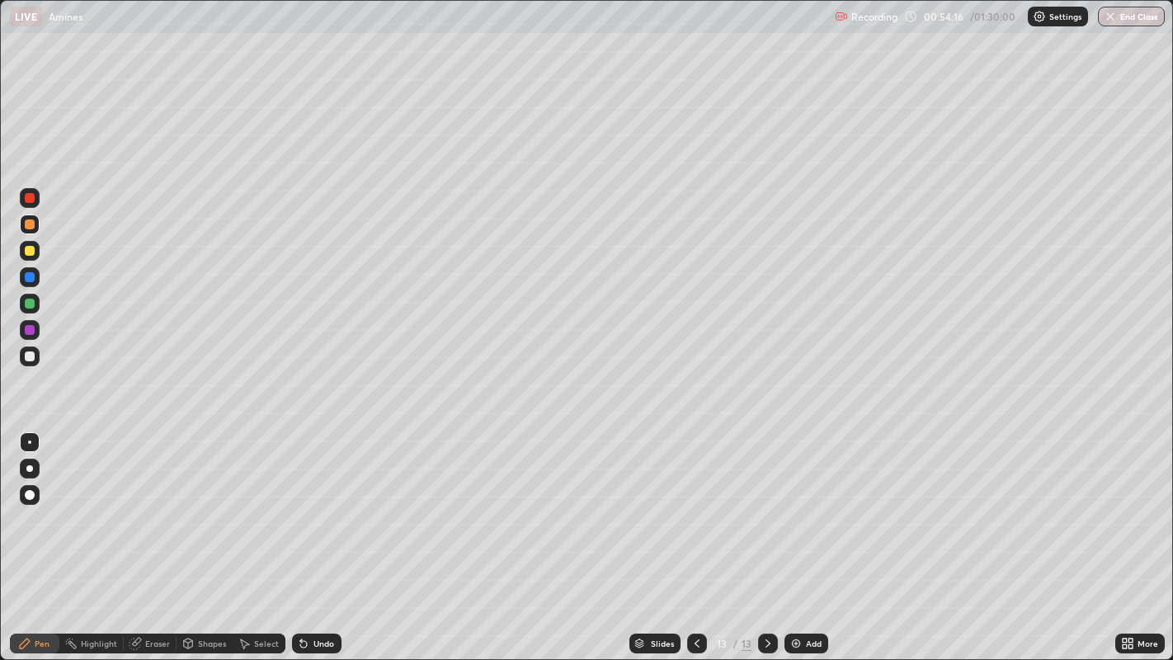
click at [333, 535] on div "Undo" at bounding box center [316, 644] width 49 height 20
click at [337, 535] on div "Undo" at bounding box center [316, 644] width 49 height 20
click at [336, 535] on div "Undo" at bounding box center [316, 644] width 49 height 20
click at [338, 535] on div "Undo" at bounding box center [316, 644] width 49 height 20
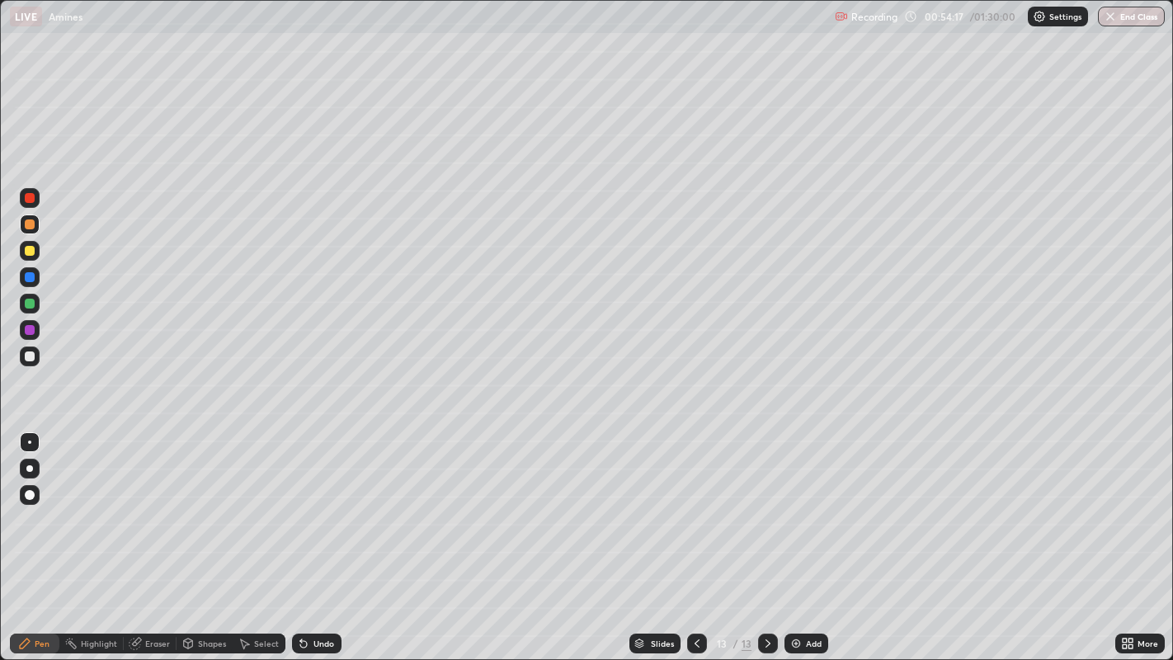
click at [338, 535] on div "Undo" at bounding box center [316, 644] width 49 height 20
click at [337, 535] on div "Undo" at bounding box center [316, 644] width 49 height 20
click at [336, 535] on div "Undo" at bounding box center [316, 644] width 49 height 20
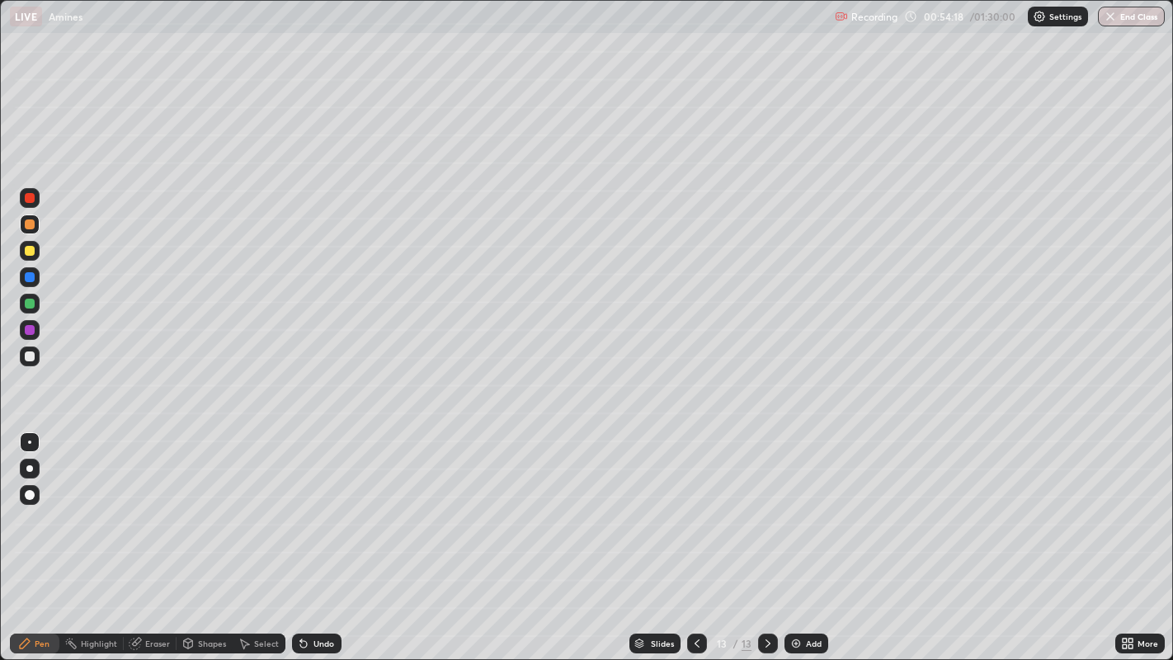
click at [338, 535] on div "Undo" at bounding box center [316, 644] width 49 height 20
click at [337, 535] on div "Undo" at bounding box center [316, 644] width 49 height 20
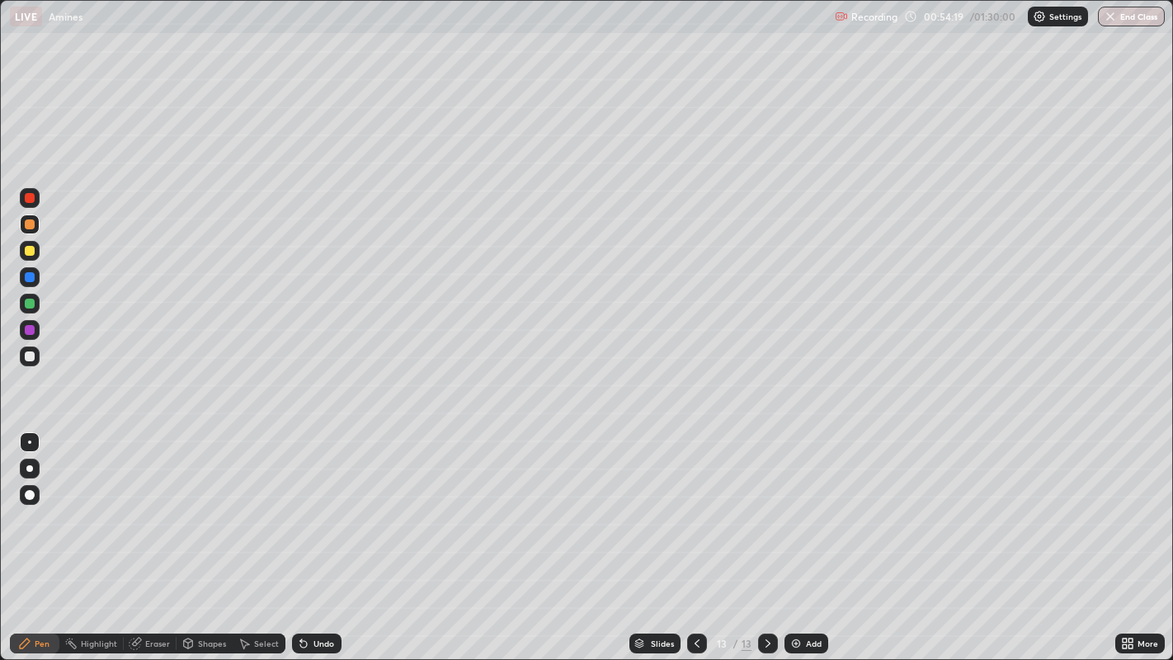
click at [338, 535] on div "Undo" at bounding box center [316, 644] width 49 height 20
click at [335, 535] on div "Undo" at bounding box center [316, 644] width 49 height 20
click at [338, 535] on div "Undo" at bounding box center [316, 644] width 49 height 20
click at [339, 535] on div "Undo" at bounding box center [316, 644] width 49 height 20
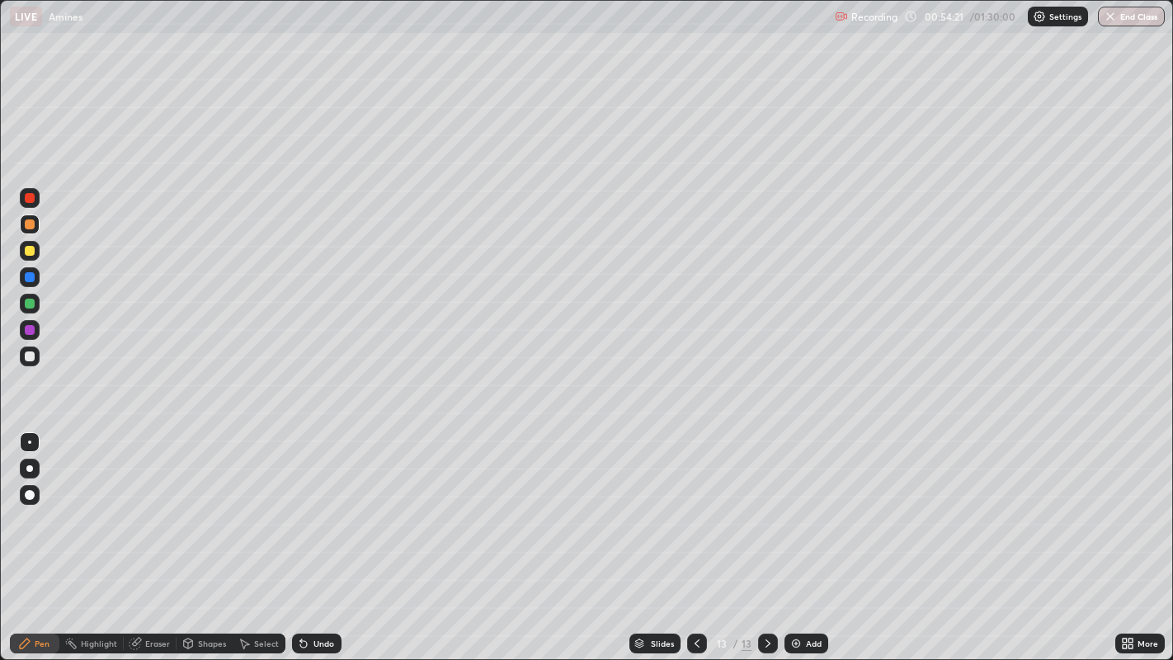
click at [336, 535] on div "Undo" at bounding box center [316, 644] width 49 height 20
click at [319, 535] on div "Undo" at bounding box center [316, 644] width 49 height 20
click at [323, 535] on div "Undo" at bounding box center [316, 644] width 49 height 20
click at [795, 535] on img at bounding box center [796, 643] width 13 height 13
click at [317, 535] on div "Undo" at bounding box center [323, 643] width 21 height 8
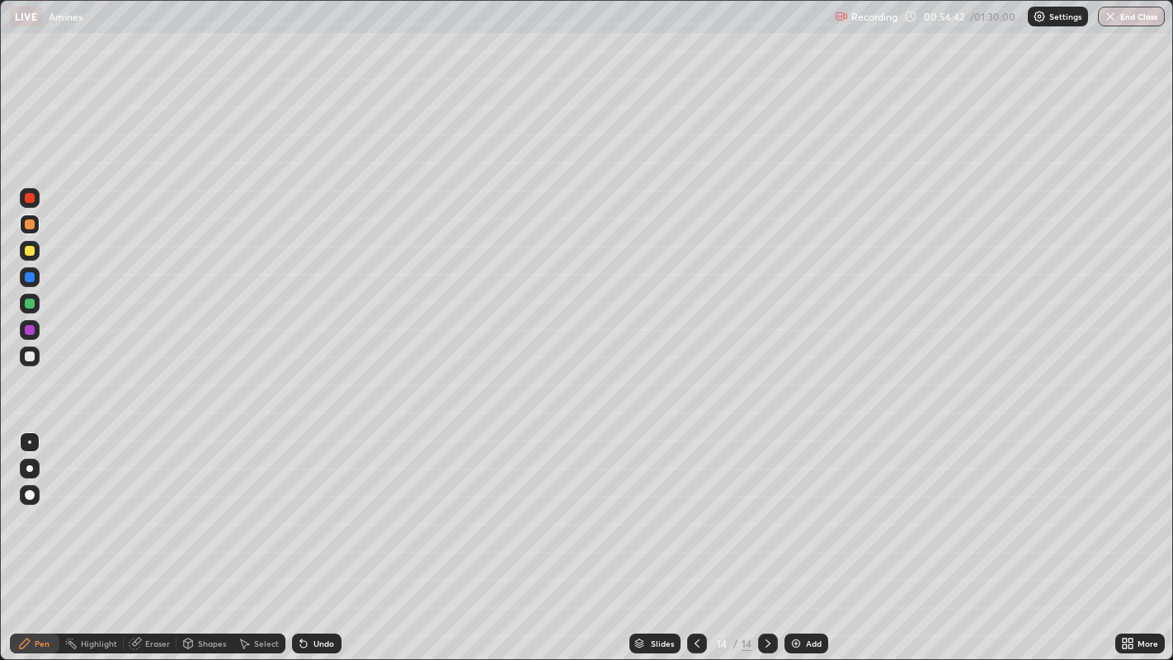
click at [314, 535] on div "Undo" at bounding box center [323, 643] width 21 height 8
click at [807, 535] on div "Add" at bounding box center [814, 643] width 16 height 8
click at [313, 535] on div "Undo" at bounding box center [323, 643] width 21 height 8
click at [806, 535] on div "Add" at bounding box center [814, 643] width 16 height 8
click at [312, 535] on div "Undo" at bounding box center [316, 644] width 49 height 20
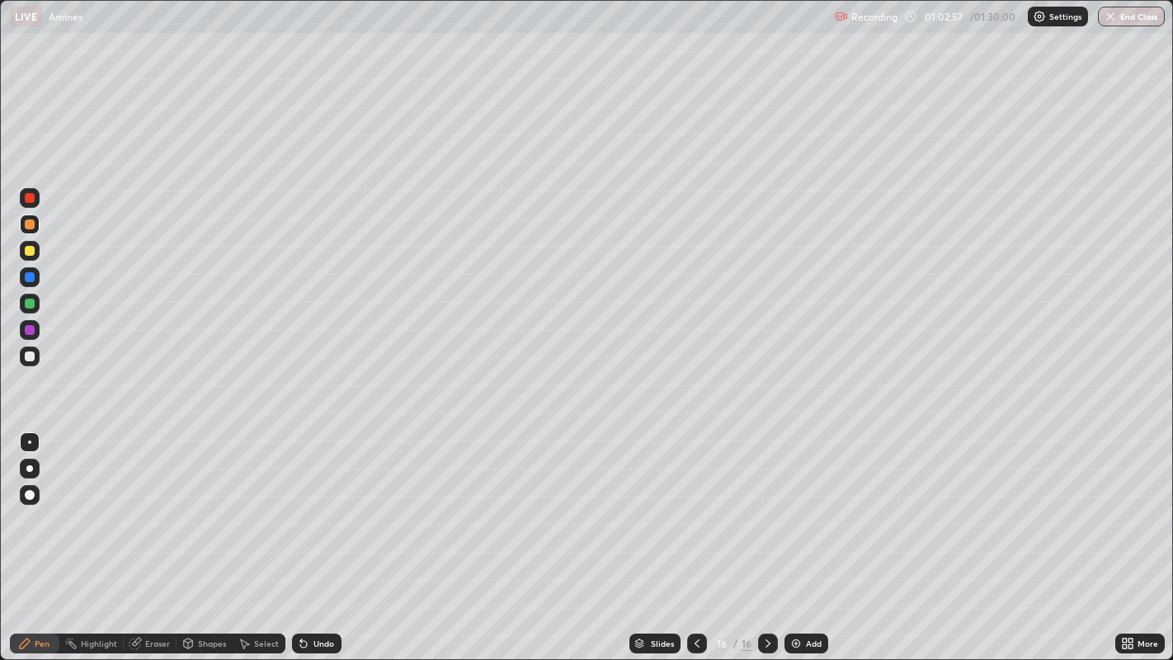
click at [314, 535] on div "Undo" at bounding box center [316, 644] width 49 height 20
click at [300, 535] on icon at bounding box center [303, 644] width 7 height 7
click at [318, 535] on div "Undo" at bounding box center [323, 643] width 21 height 8
click at [316, 535] on div "Undo" at bounding box center [316, 644] width 49 height 20
click at [158, 535] on div "Eraser" at bounding box center [150, 644] width 53 height 20
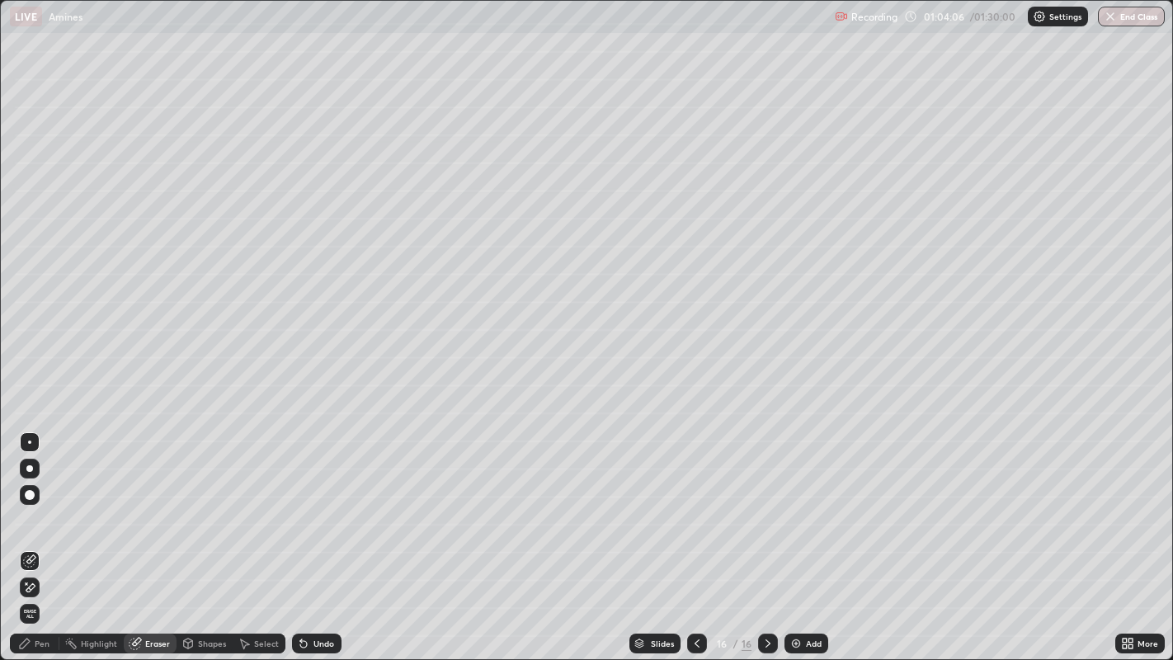
click at [26, 535] on div "Pen" at bounding box center [34, 644] width 49 height 20
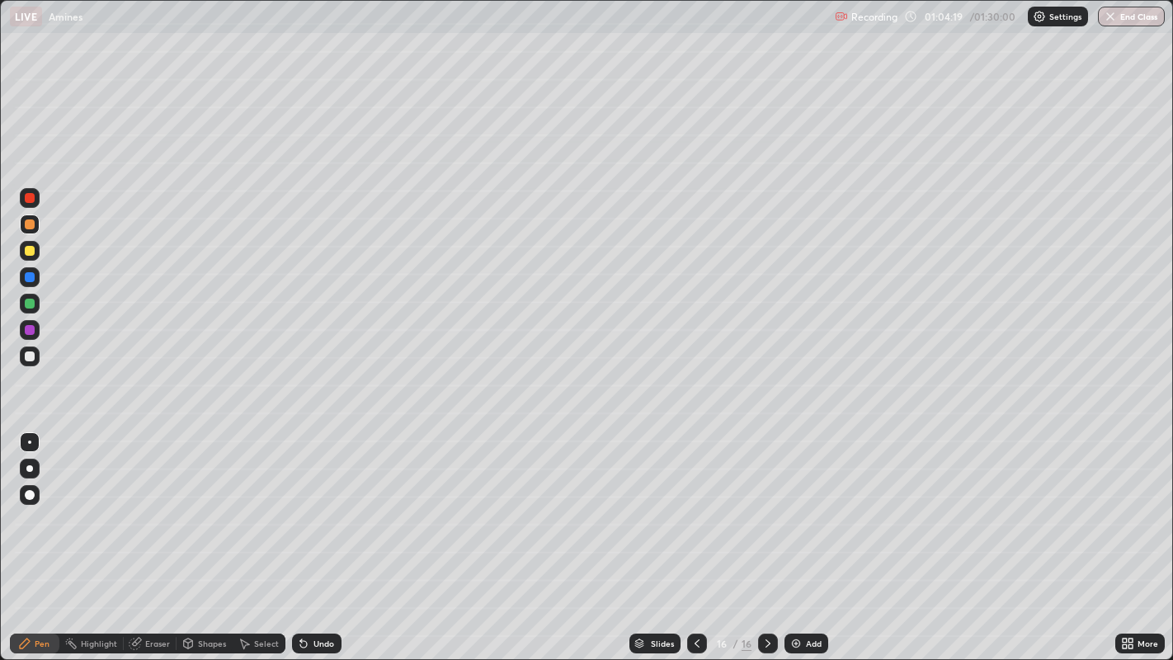
click at [323, 535] on div "Undo" at bounding box center [323, 643] width 21 height 8
click at [313, 535] on div "Undo" at bounding box center [323, 643] width 21 height 8
click at [314, 535] on div "Undo" at bounding box center [323, 643] width 21 height 8
click at [313, 535] on div "Undo" at bounding box center [323, 643] width 21 height 8
click at [316, 535] on div "Undo" at bounding box center [316, 644] width 49 height 20
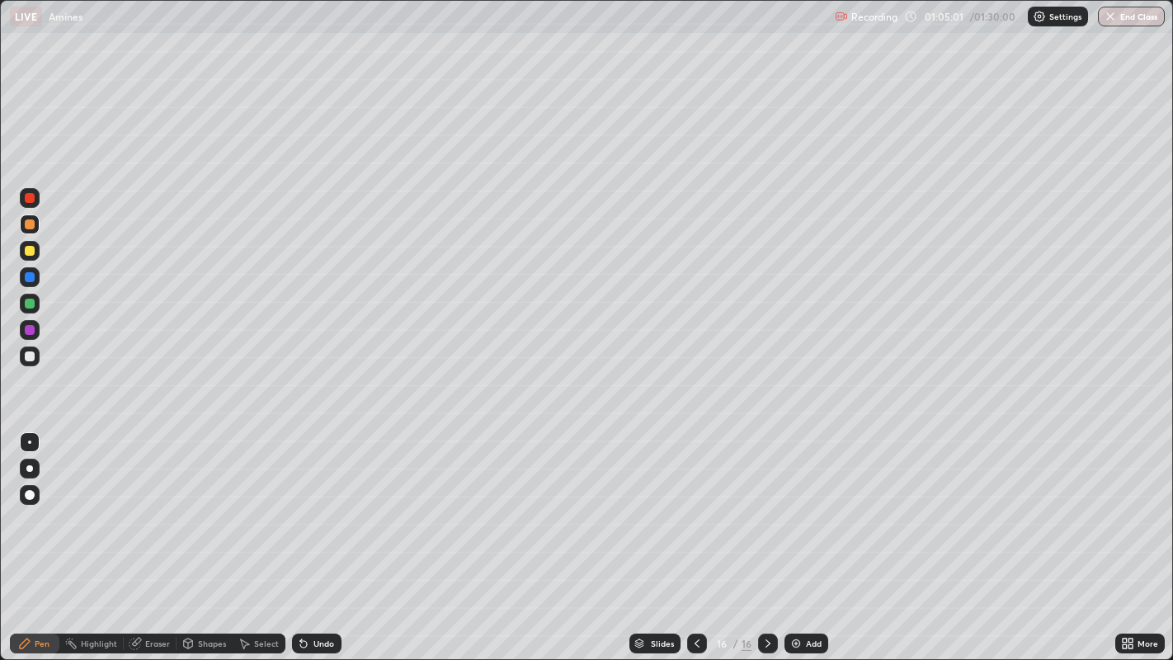
click at [153, 535] on div "Eraser" at bounding box center [150, 644] width 53 height 20
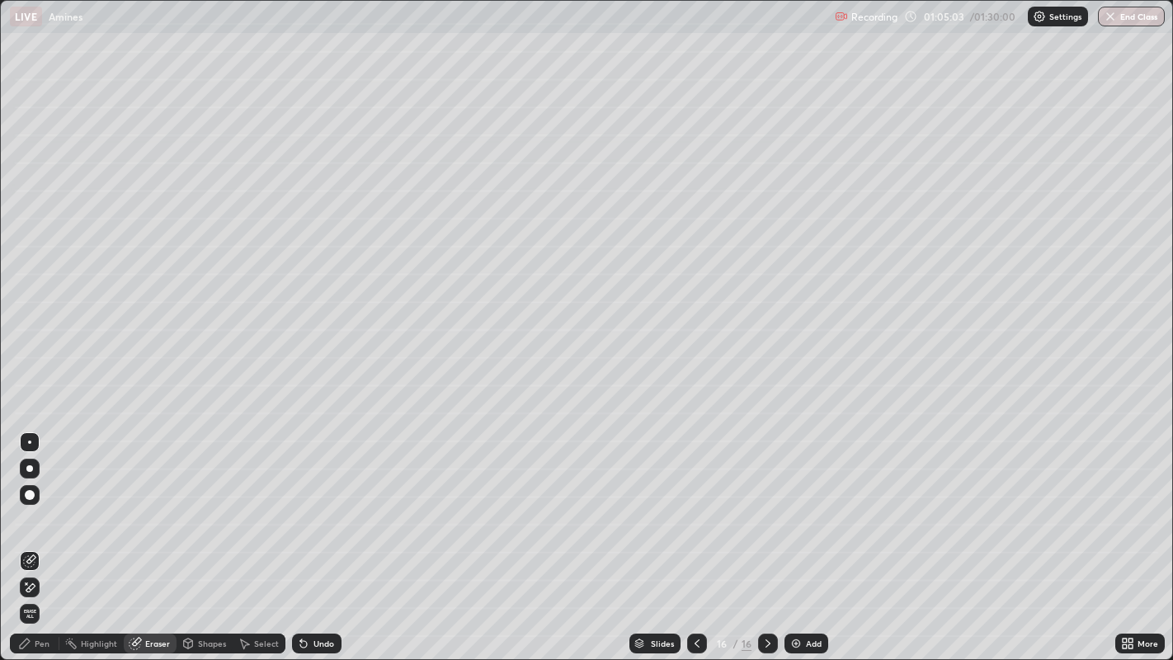
click at [43, 535] on div "Pen" at bounding box center [42, 643] width 15 height 8
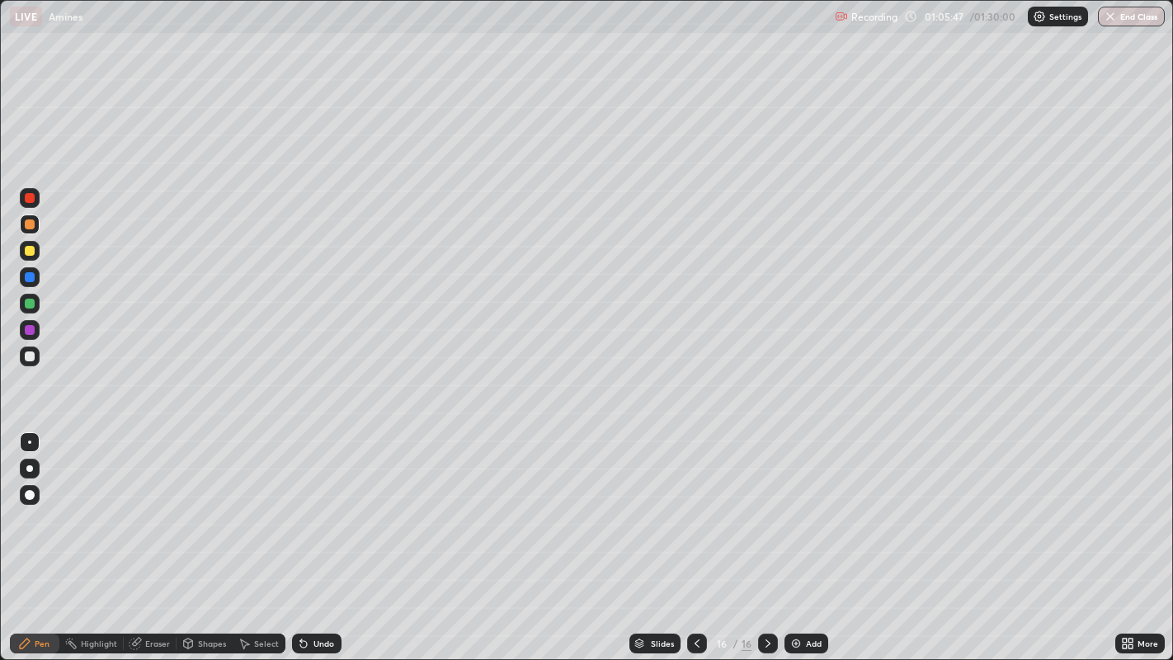
click at [795, 535] on img at bounding box center [796, 643] width 13 height 13
click at [695, 535] on icon at bounding box center [697, 643] width 13 height 13
click at [766, 535] on icon at bounding box center [767, 643] width 13 height 13
click at [692, 535] on div at bounding box center [697, 644] width 20 height 20
click at [766, 535] on icon at bounding box center [767, 643] width 13 height 13
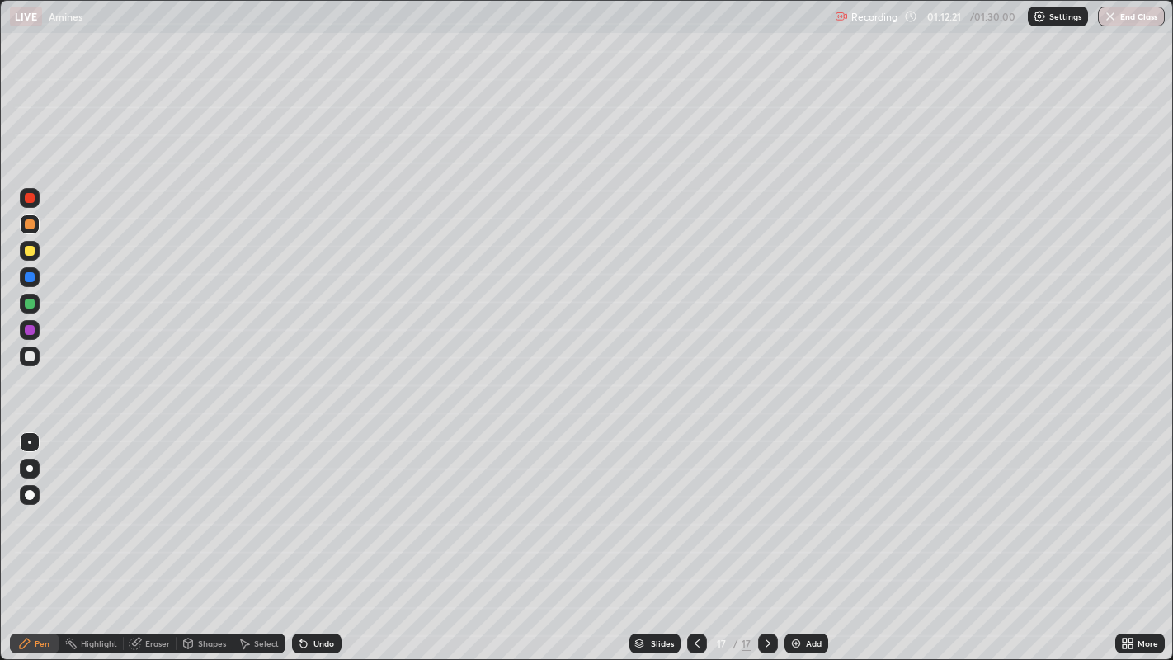
click at [802, 535] on div "Add" at bounding box center [807, 644] width 44 height 20
click at [329, 535] on div "Undo" at bounding box center [323, 643] width 21 height 8
click at [1129, 23] on button "End Class" at bounding box center [1131, 17] width 67 height 20
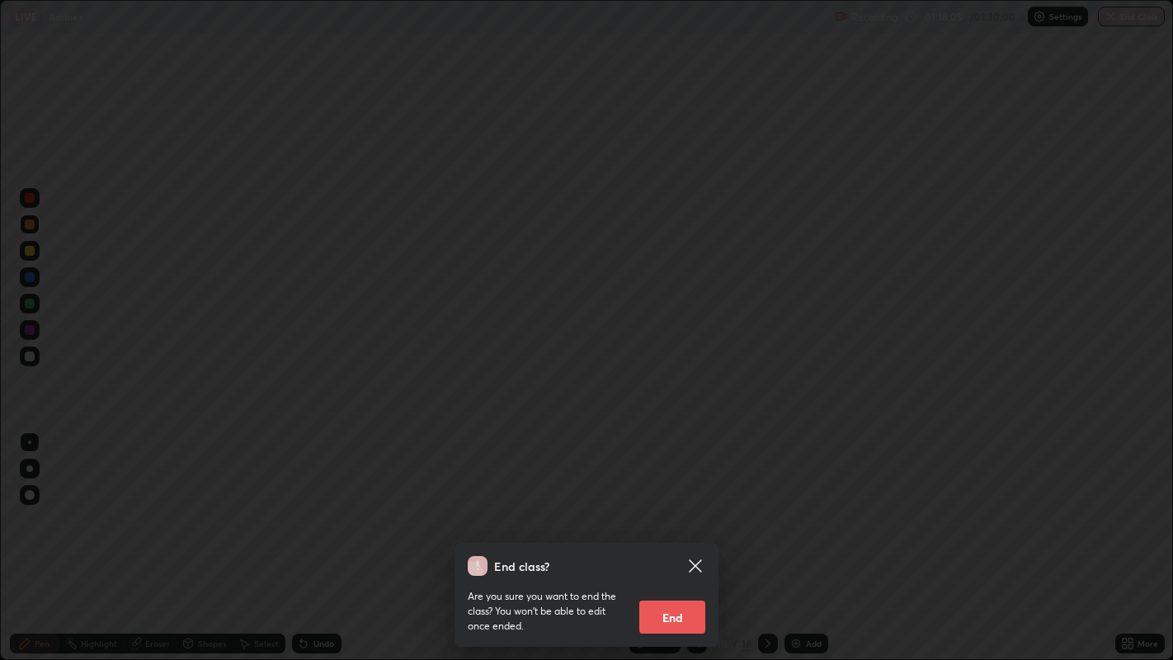
click at [685, 535] on button "End" at bounding box center [672, 617] width 66 height 33
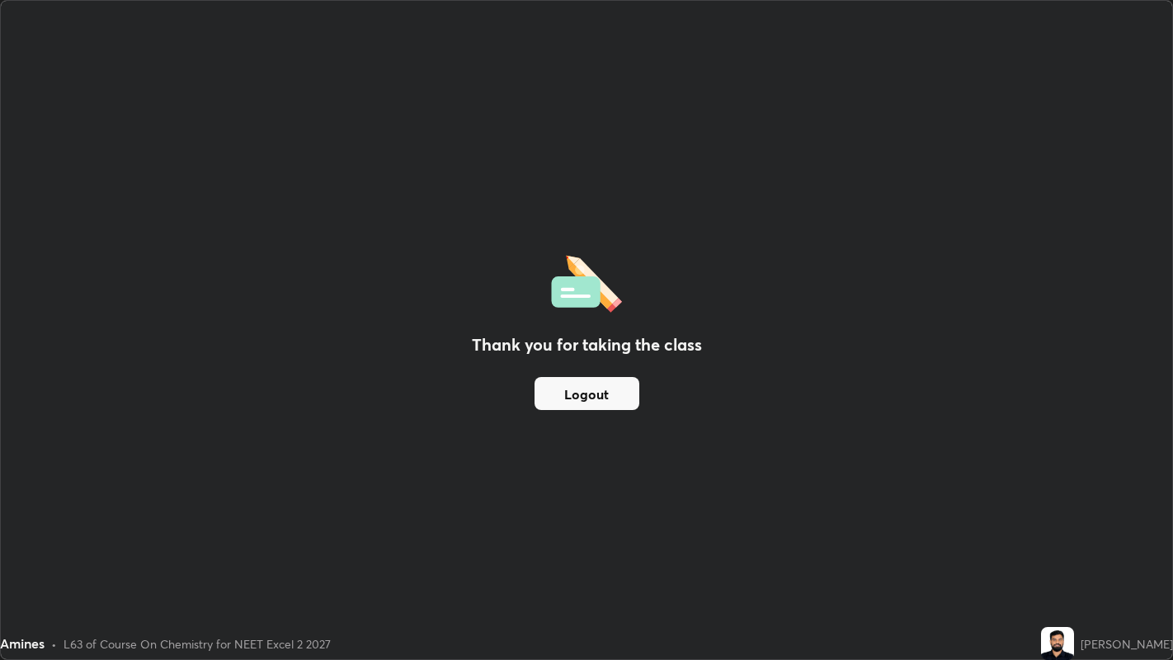
click at [630, 383] on button "Logout" at bounding box center [587, 393] width 105 height 33
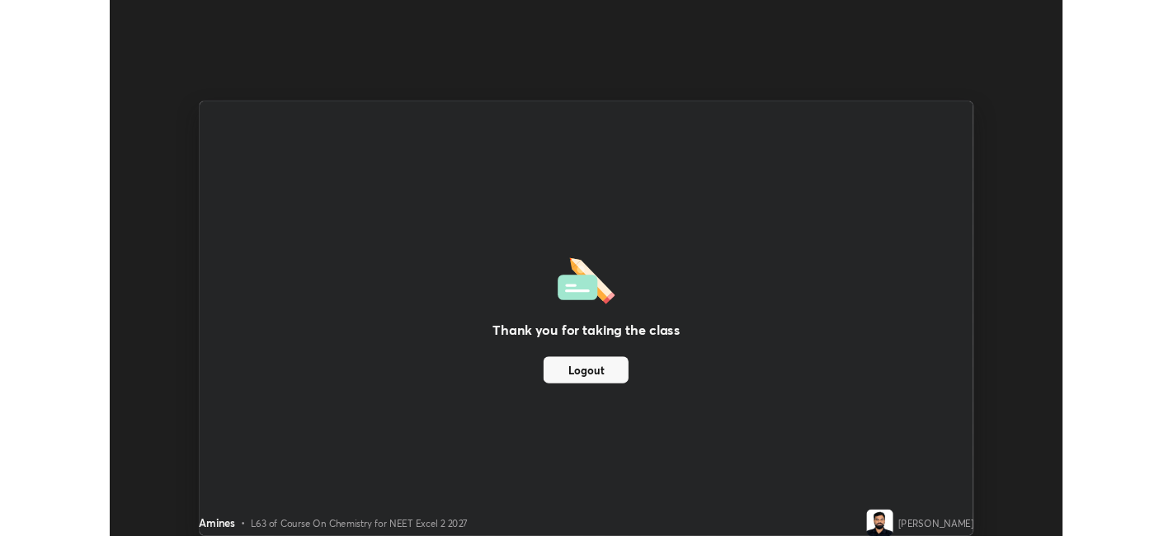
scroll to position [81963, 81325]
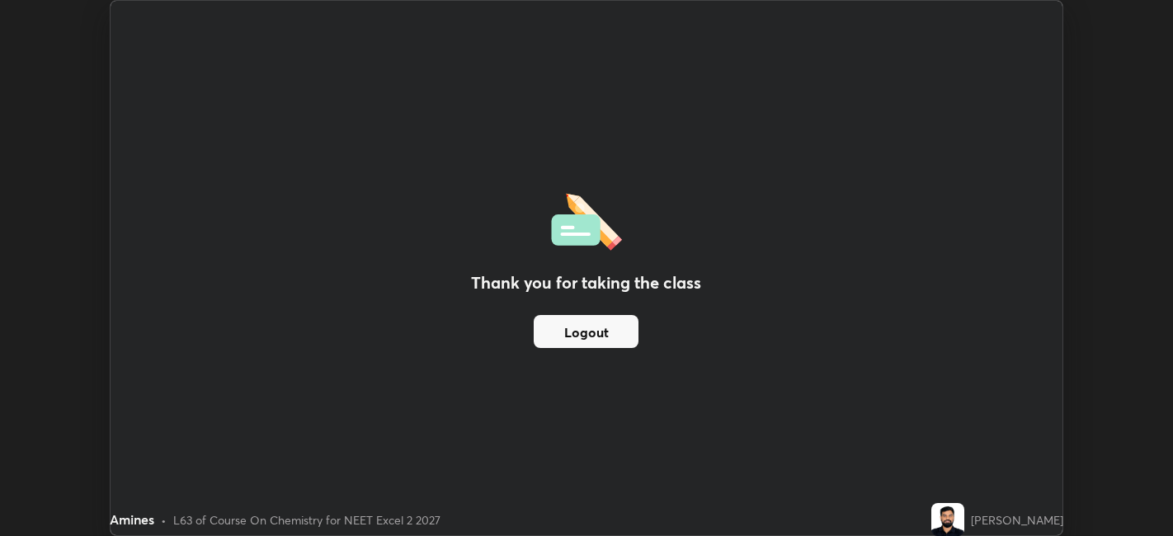
click at [964, 522] on img at bounding box center [947, 519] width 33 height 33
click at [617, 337] on button "Logout" at bounding box center [586, 331] width 105 height 33
click at [620, 337] on button "Logout" at bounding box center [586, 331] width 105 height 33
click at [620, 333] on button "Logout" at bounding box center [586, 331] width 105 height 33
click at [571, 328] on button "Logout" at bounding box center [586, 331] width 105 height 33
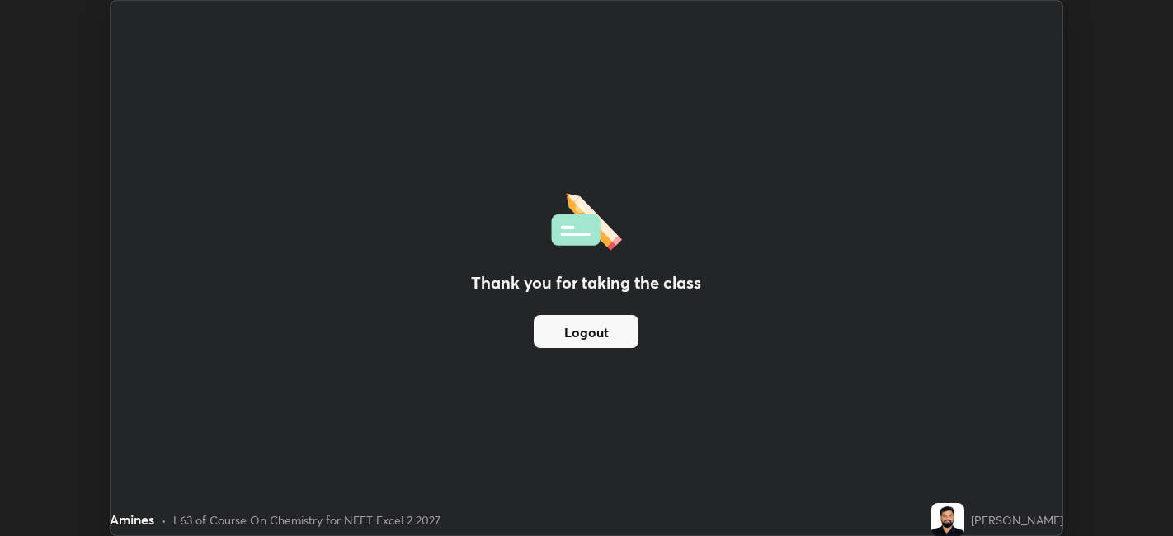
click at [568, 336] on button "Logout" at bounding box center [586, 331] width 105 height 33
click at [570, 335] on button "Logout" at bounding box center [586, 331] width 105 height 33
click at [571, 337] on button "Logout" at bounding box center [586, 331] width 105 height 33
click at [606, 370] on div "Thank you for taking the class Logout" at bounding box center [587, 268] width 952 height 535
click at [596, 359] on div "Thank you for taking the class Logout" at bounding box center [587, 268] width 952 height 535
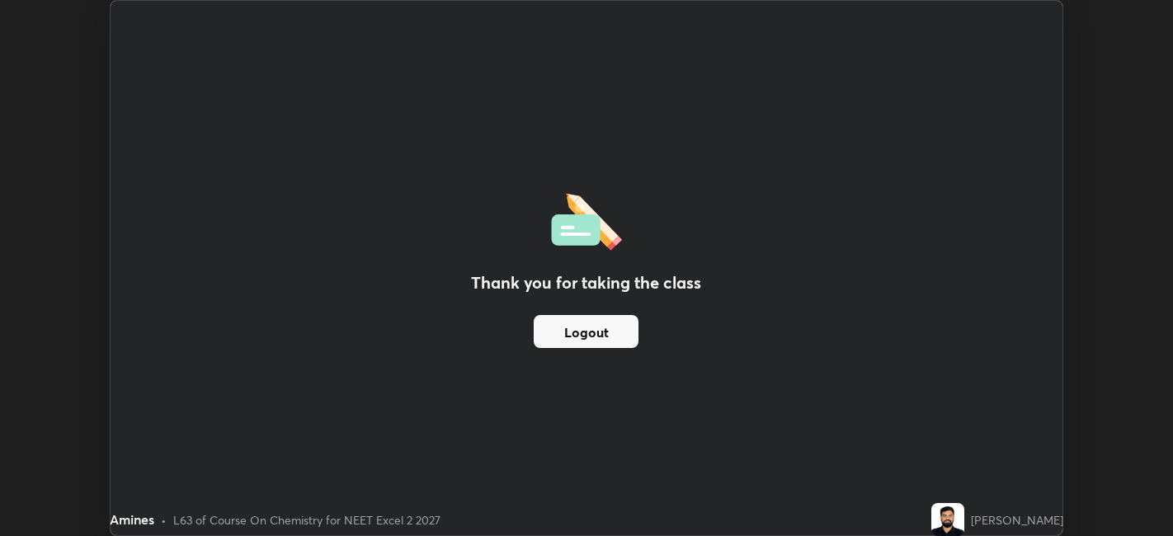
click at [592, 358] on div "Thank you for taking the class Logout" at bounding box center [587, 268] width 952 height 535
